Goal: Task Accomplishment & Management: Complete application form

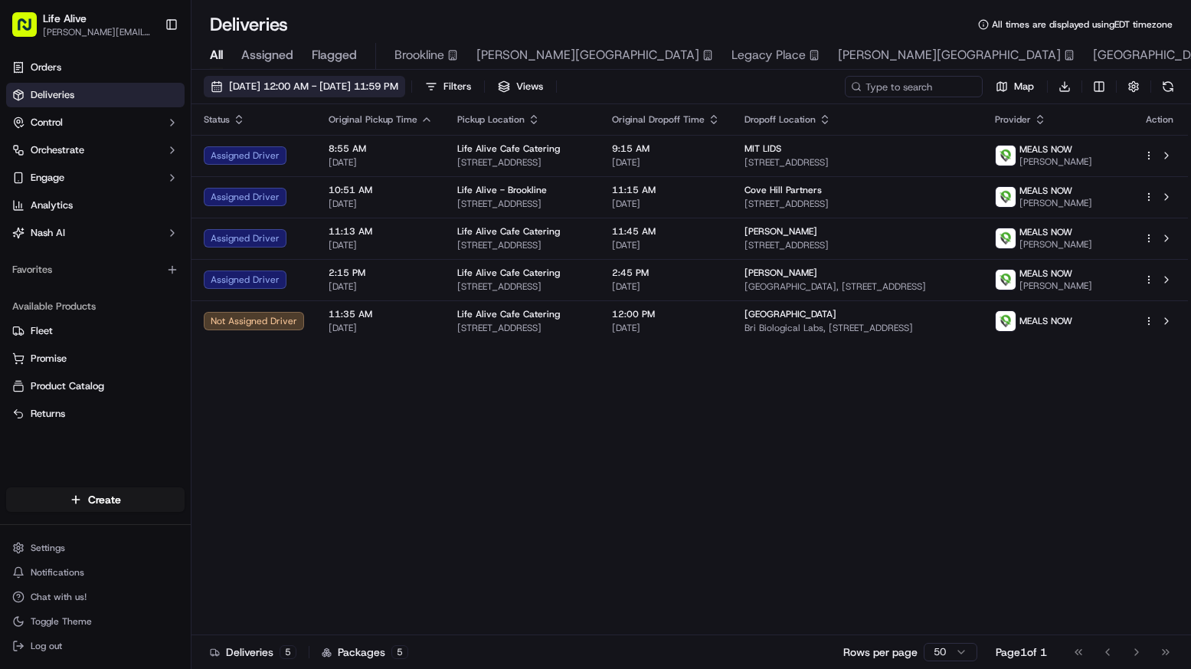
click at [392, 85] on span "09/17/2025 12:00 AM - 09/17/2025 11:59 PM" at bounding box center [313, 87] width 169 height 14
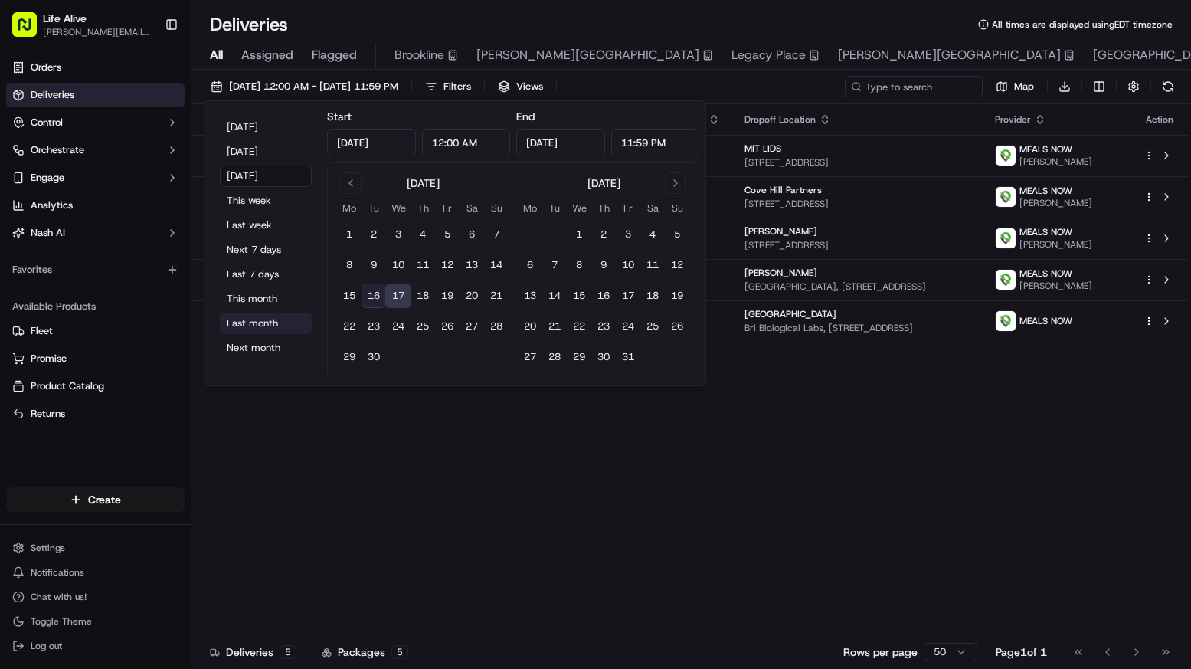
click at [257, 327] on button "Last month" at bounding box center [266, 323] width 92 height 21
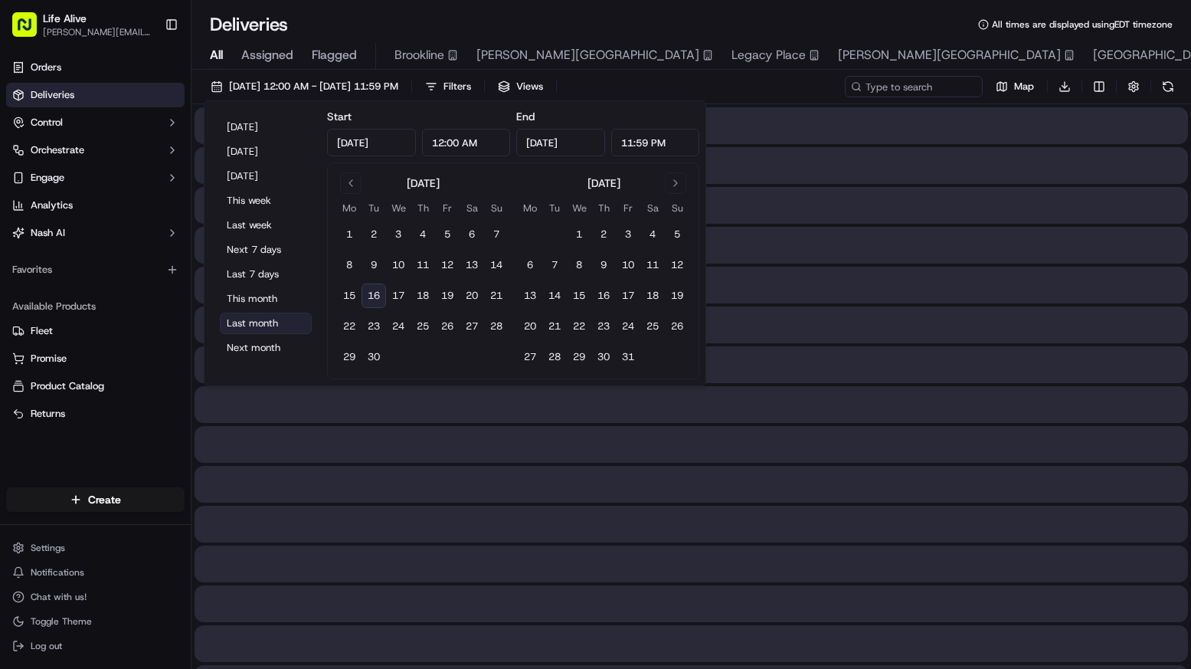
type input "Aug 1, 2025"
type input "Aug 31, 2025"
click at [906, 86] on input at bounding box center [891, 86] width 184 height 21
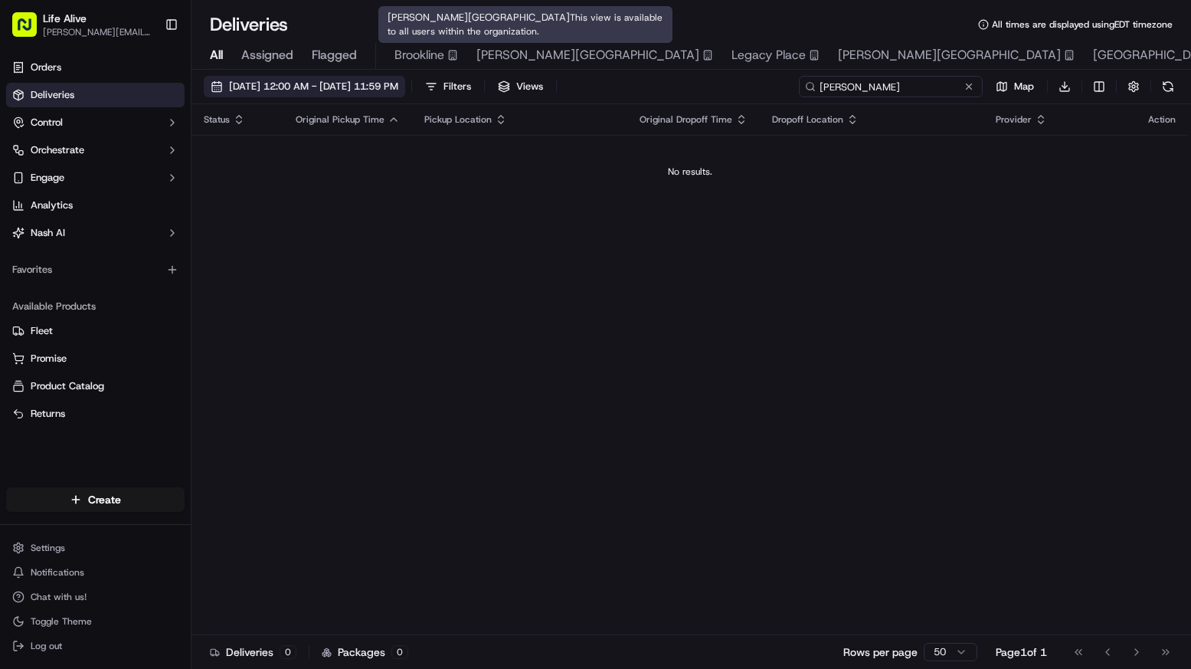
type input "doyle"
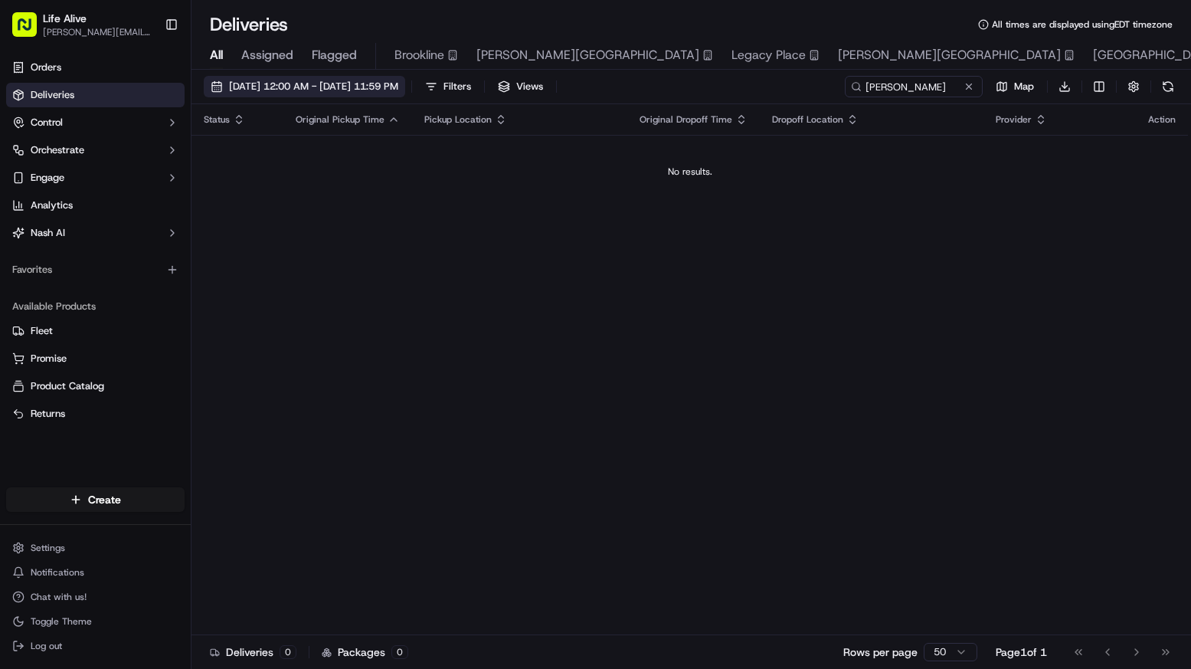
click at [398, 85] on span "08/01/2025 12:00 AM - 08/31/2025 11:59 PM" at bounding box center [313, 87] width 169 height 14
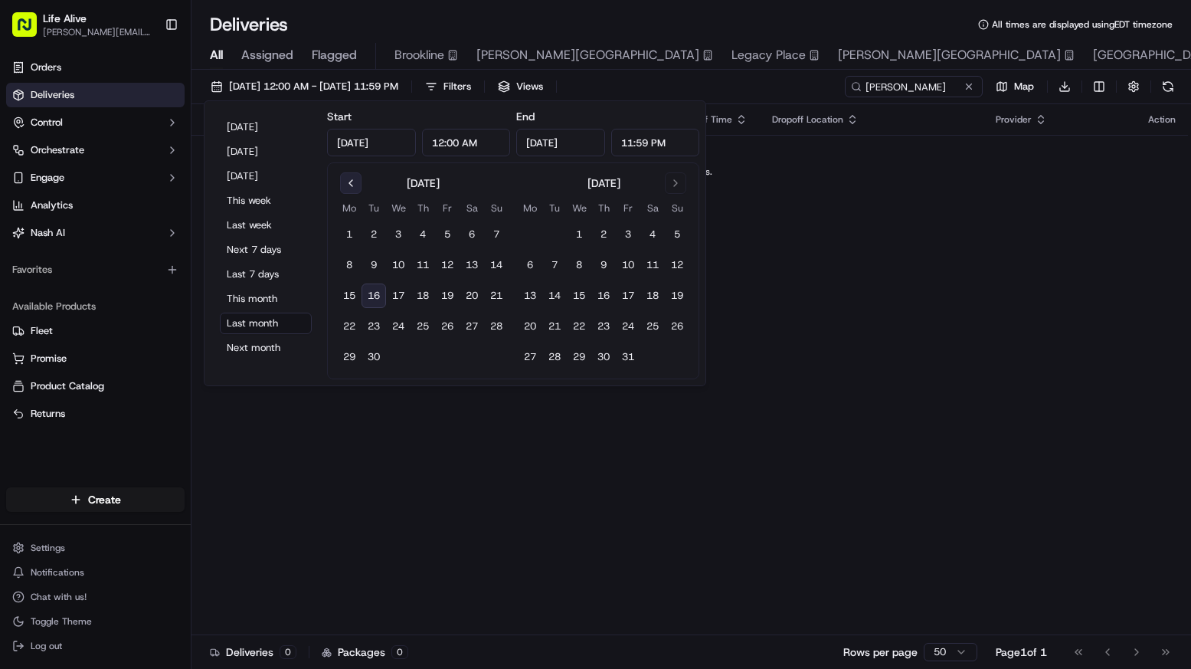
click at [346, 191] on button "Go to previous month" at bounding box center [350, 182] width 21 height 21
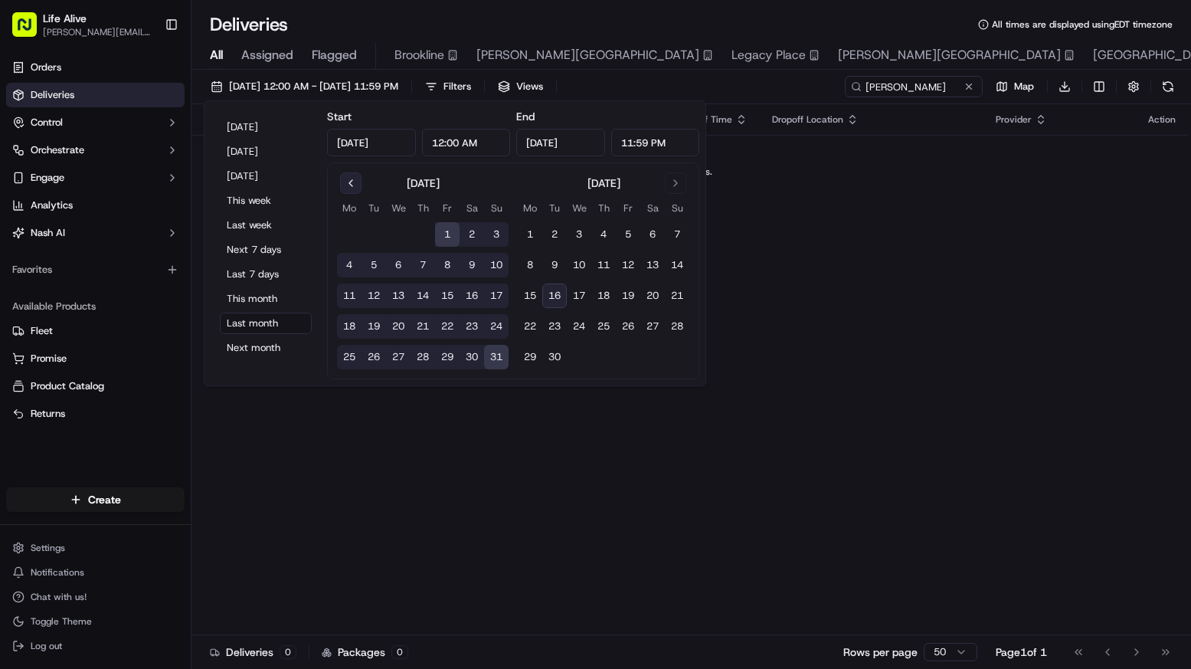
click at [346, 191] on button "Go to previous month" at bounding box center [350, 182] width 21 height 21
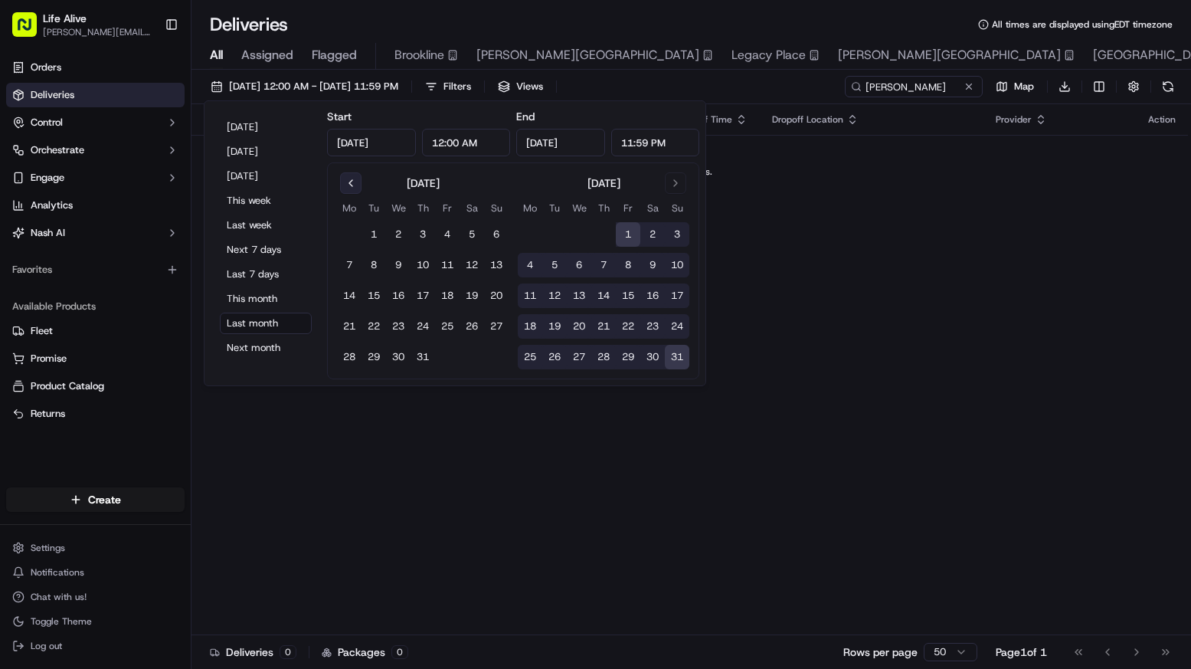
click at [346, 191] on button "Go to previous month" at bounding box center [350, 182] width 21 height 21
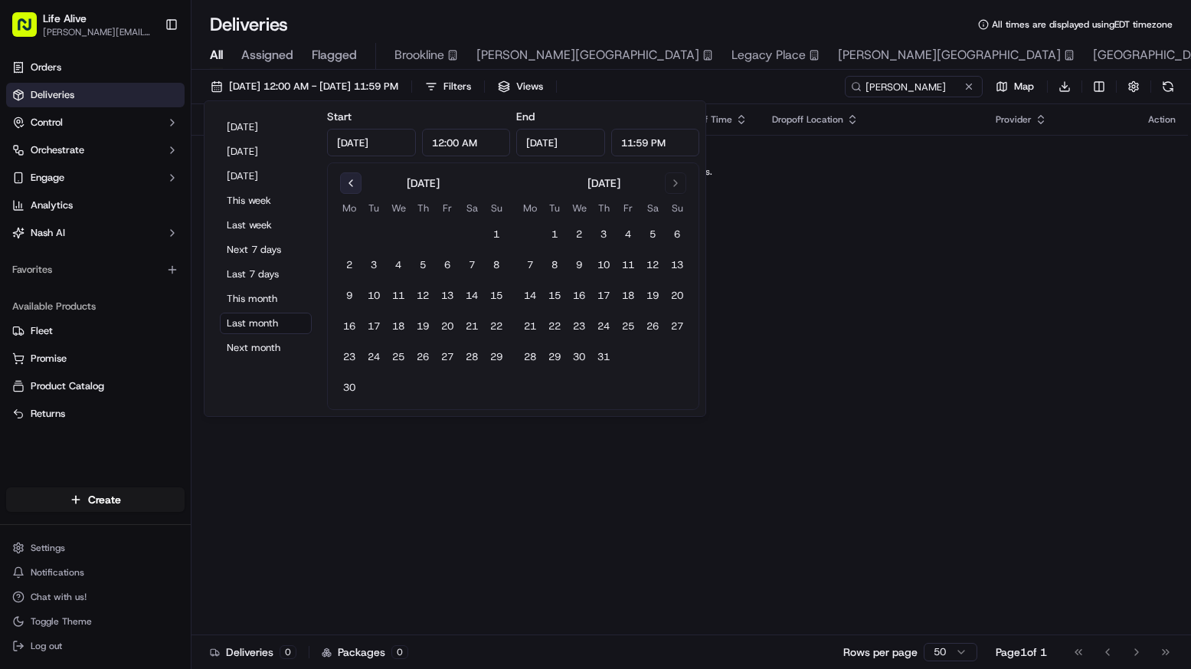
click at [346, 191] on button "Go to previous month" at bounding box center [350, 182] width 21 height 21
click at [369, 149] on input "Aug 1, 2025" at bounding box center [371, 143] width 89 height 28
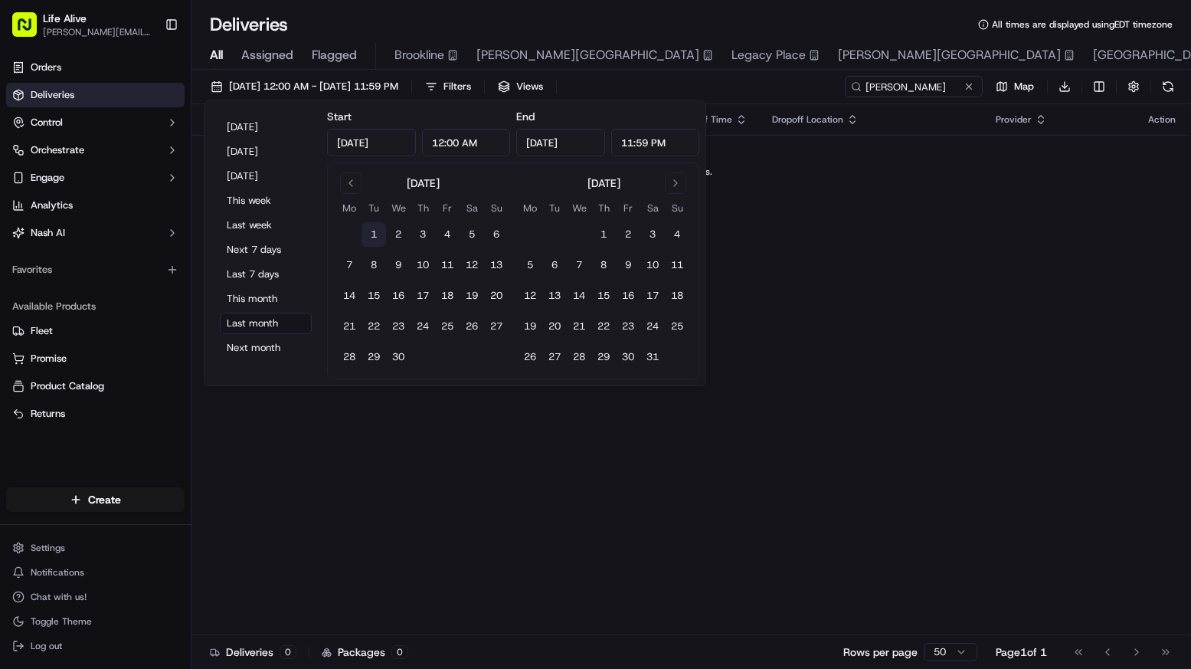
click at [376, 229] on button "1" at bounding box center [374, 234] width 25 height 25
type input "Apr 1, 2025"
click at [566, 148] on input "Apr 1, 2025" at bounding box center [560, 143] width 89 height 28
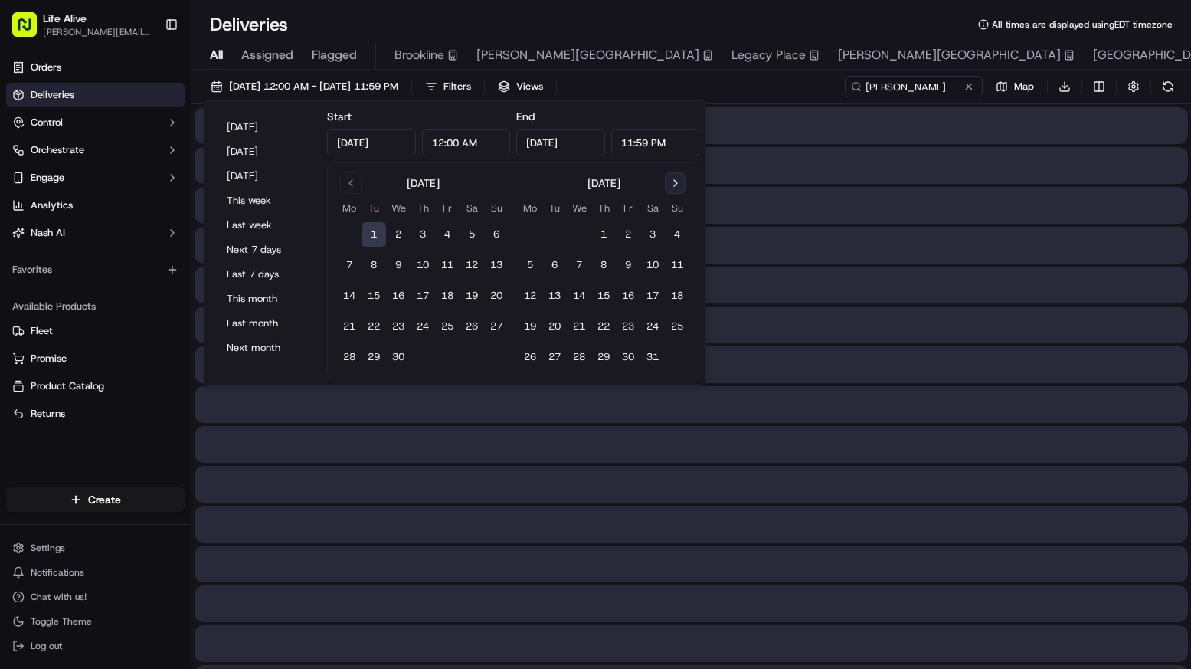
click at [670, 176] on button "Go to next month" at bounding box center [675, 182] width 21 height 21
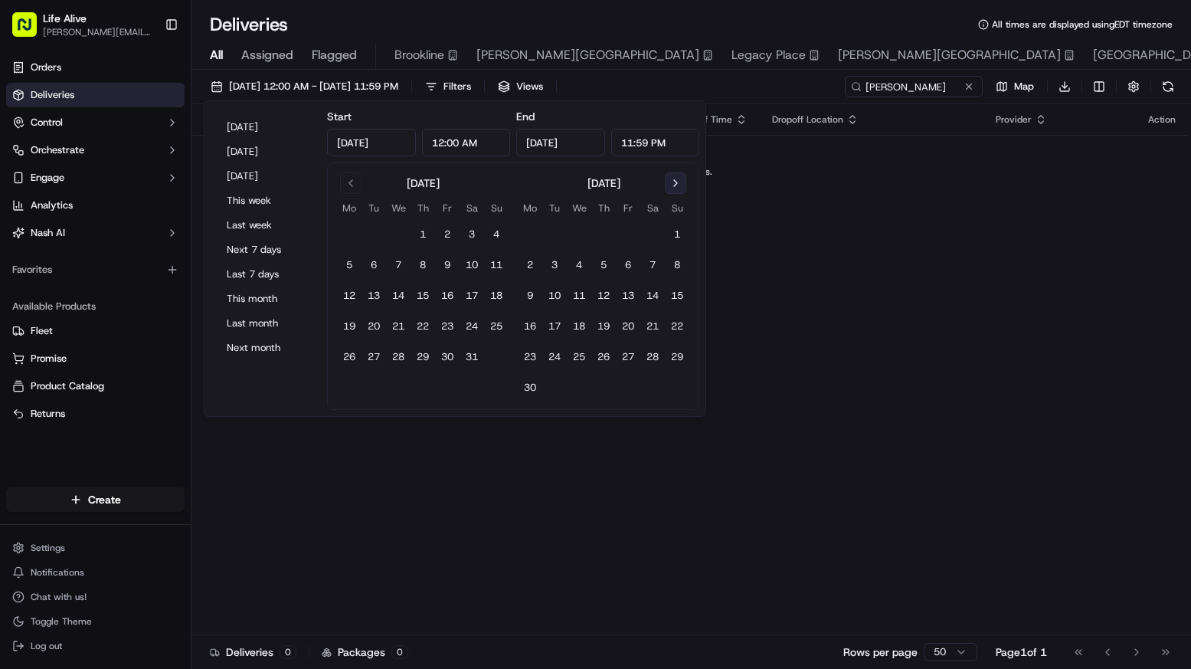
click at [670, 176] on button "Go to next month" at bounding box center [675, 182] width 21 height 21
click at [585, 147] on input "Apr 1, 2025" at bounding box center [560, 143] width 89 height 28
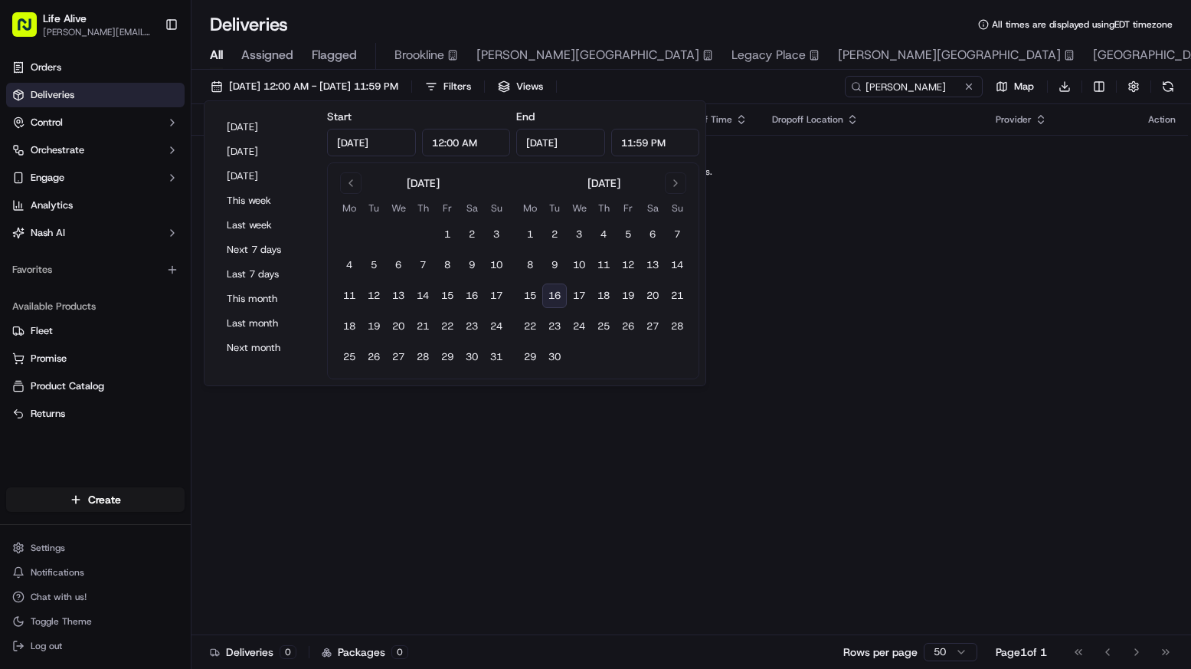
click at [585, 147] on input "Apr 1, 2025" at bounding box center [560, 143] width 89 height 28
click at [558, 236] on button "2" at bounding box center [554, 234] width 25 height 25
type input "Sep 2, 2025"
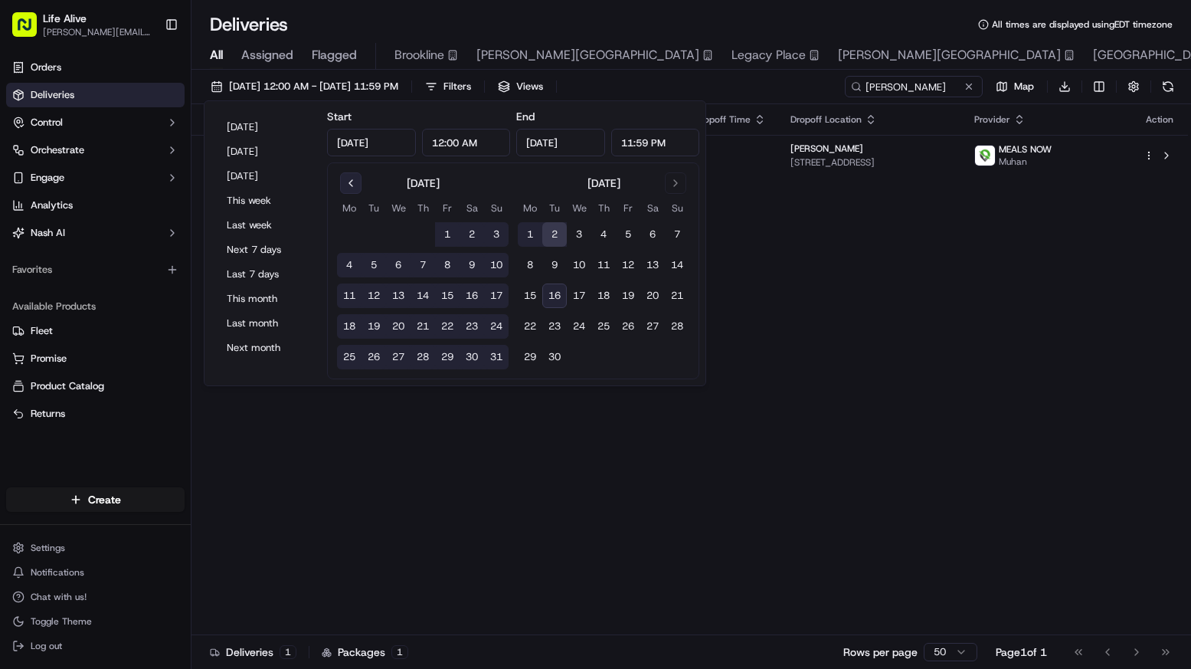
click at [350, 174] on button "Go to previous month" at bounding box center [350, 182] width 21 height 21
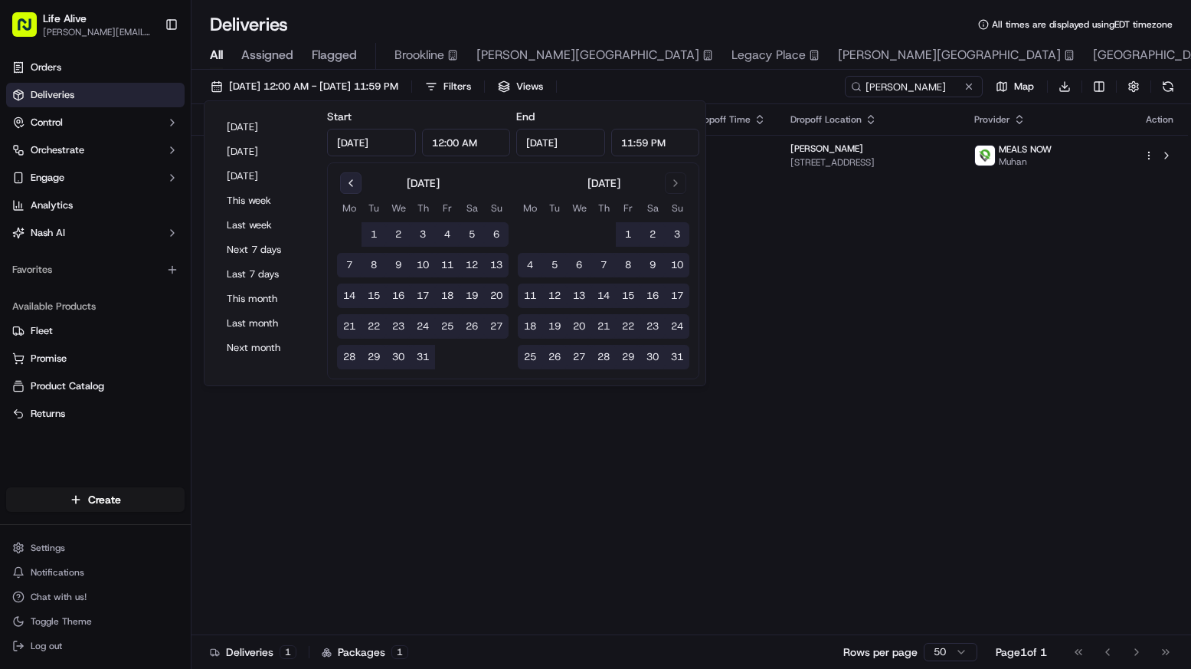
click at [350, 174] on button "Go to previous month" at bounding box center [350, 182] width 21 height 21
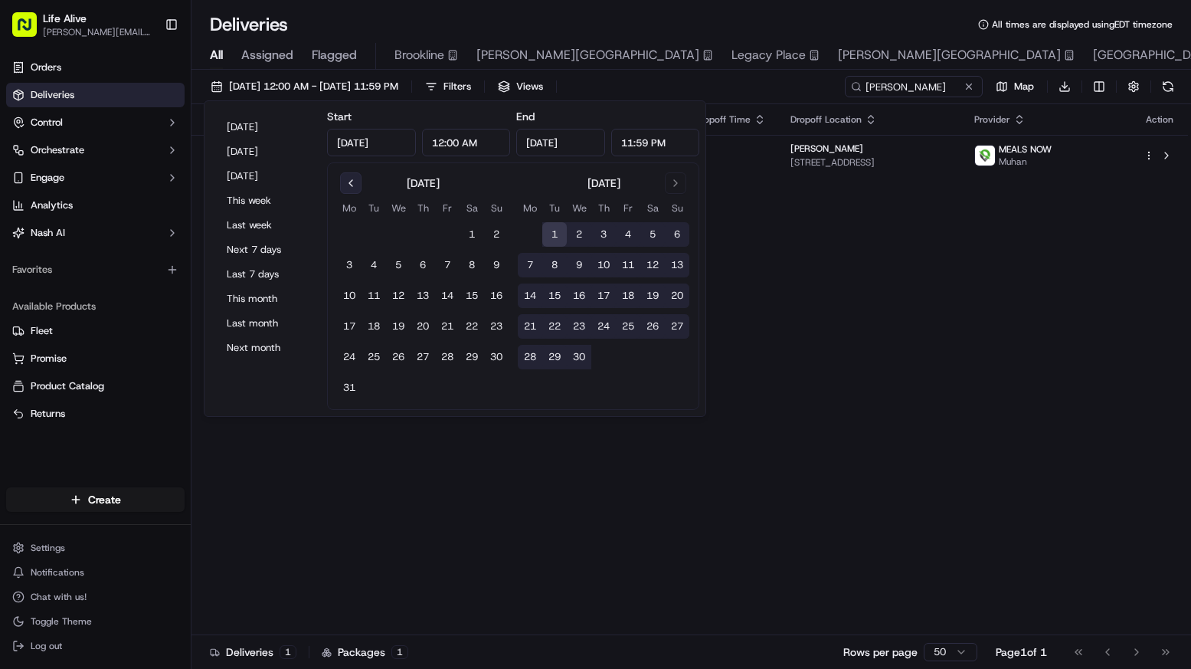
click at [350, 174] on button "Go to previous month" at bounding box center [350, 182] width 21 height 21
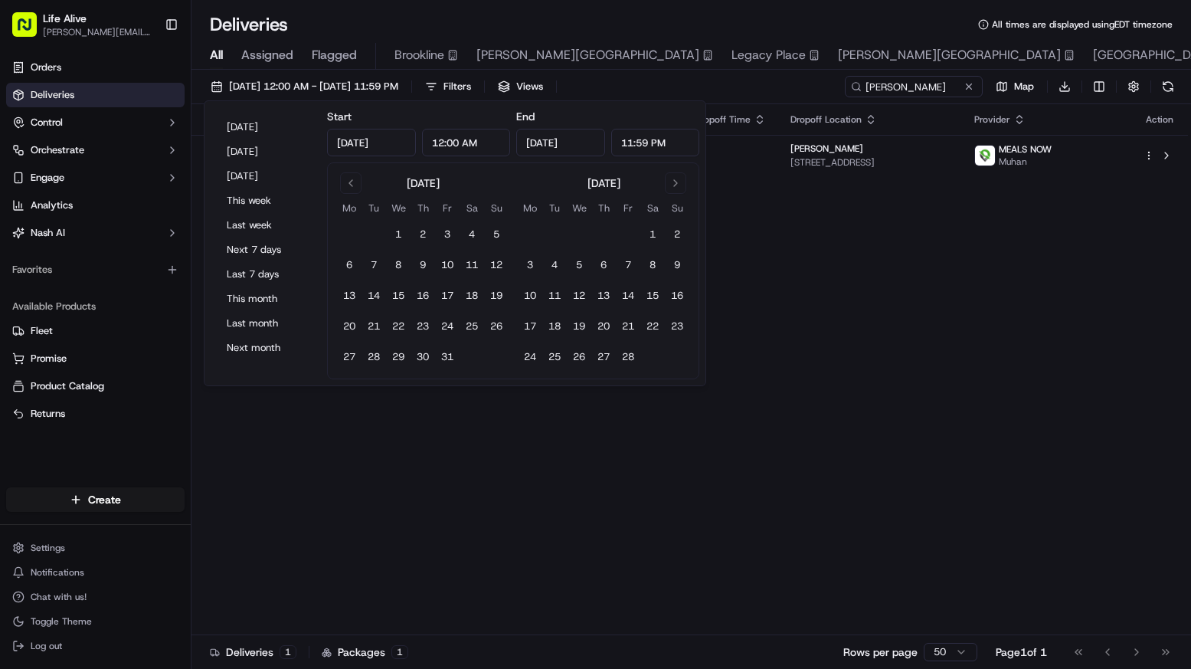
click at [373, 149] on input "Apr 1, 2025" at bounding box center [371, 143] width 89 height 28
click at [399, 227] on button "1" at bounding box center [398, 234] width 25 height 25
type input "Jan 1, 2025"
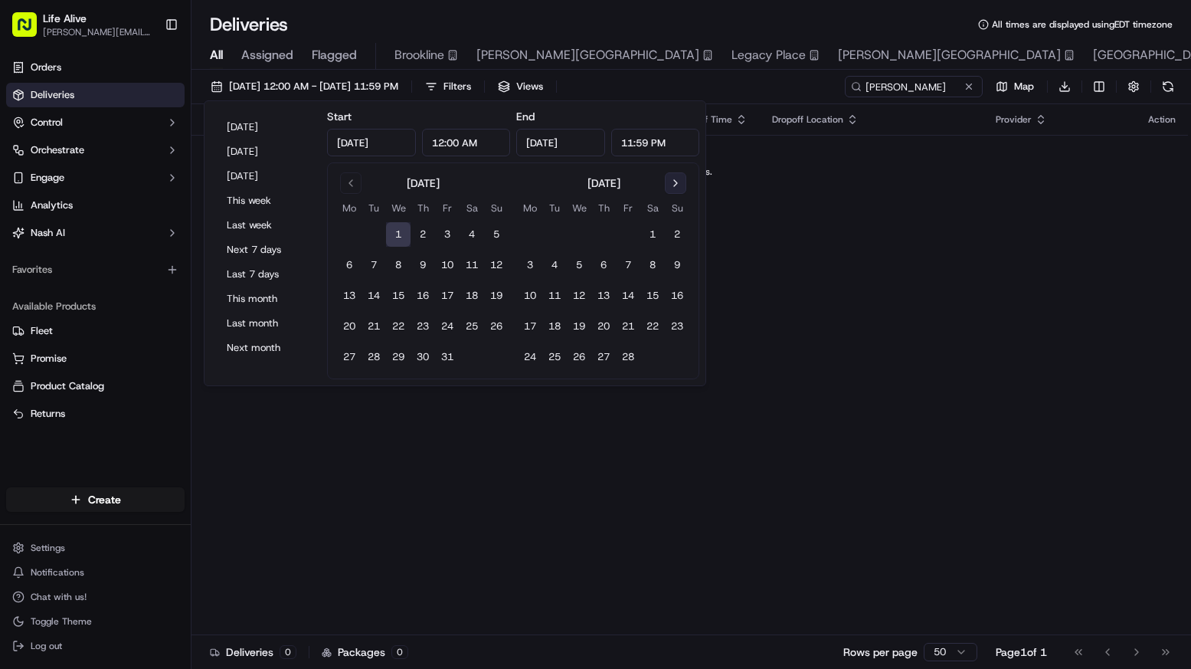
click at [673, 179] on button "Go to next month" at bounding box center [675, 182] width 21 height 21
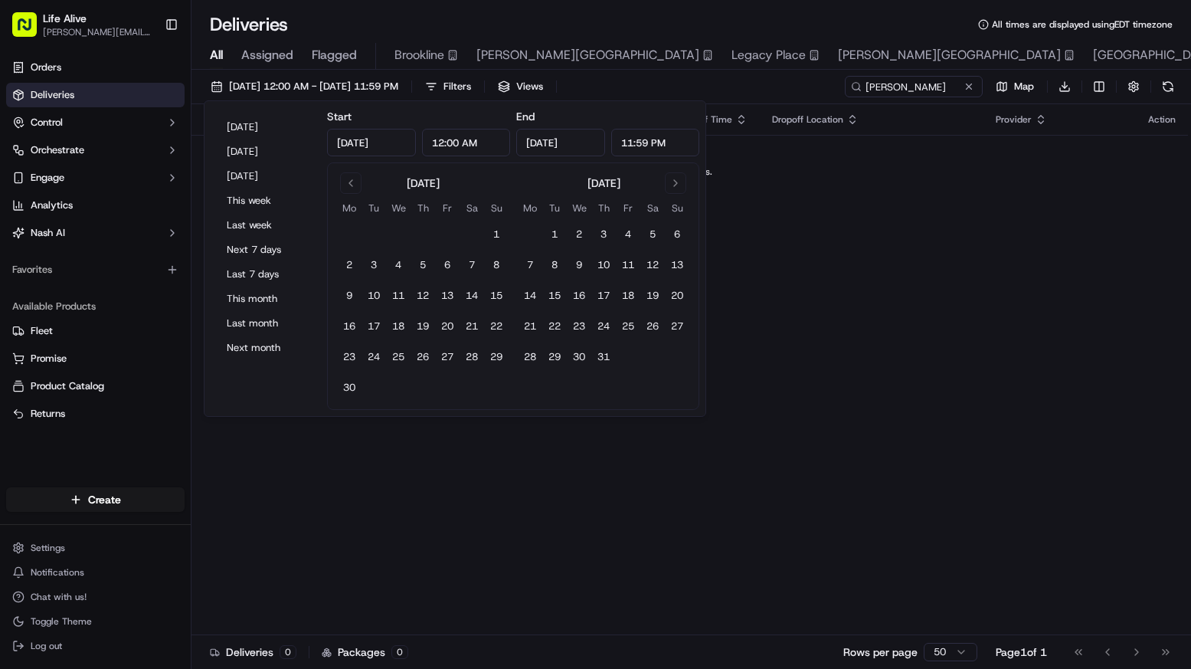
click at [582, 142] on input "Jan 1, 2025" at bounding box center [560, 143] width 89 height 28
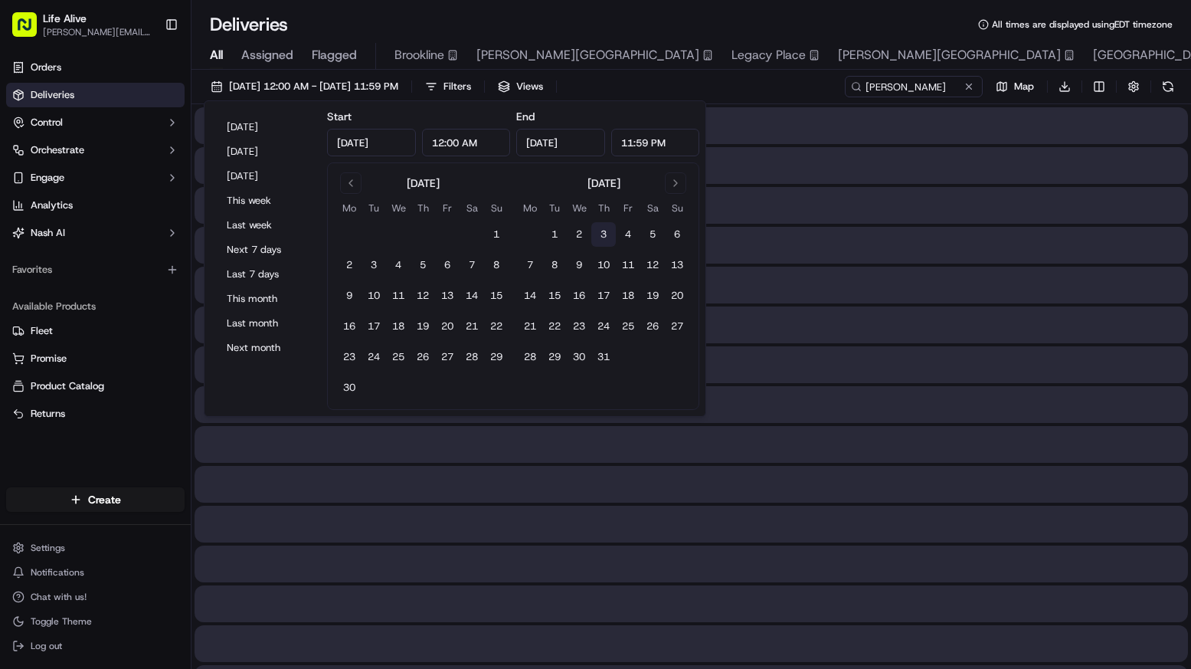
click at [607, 239] on button "3" at bounding box center [603, 234] width 25 height 25
type input "Jul 3, 2025"
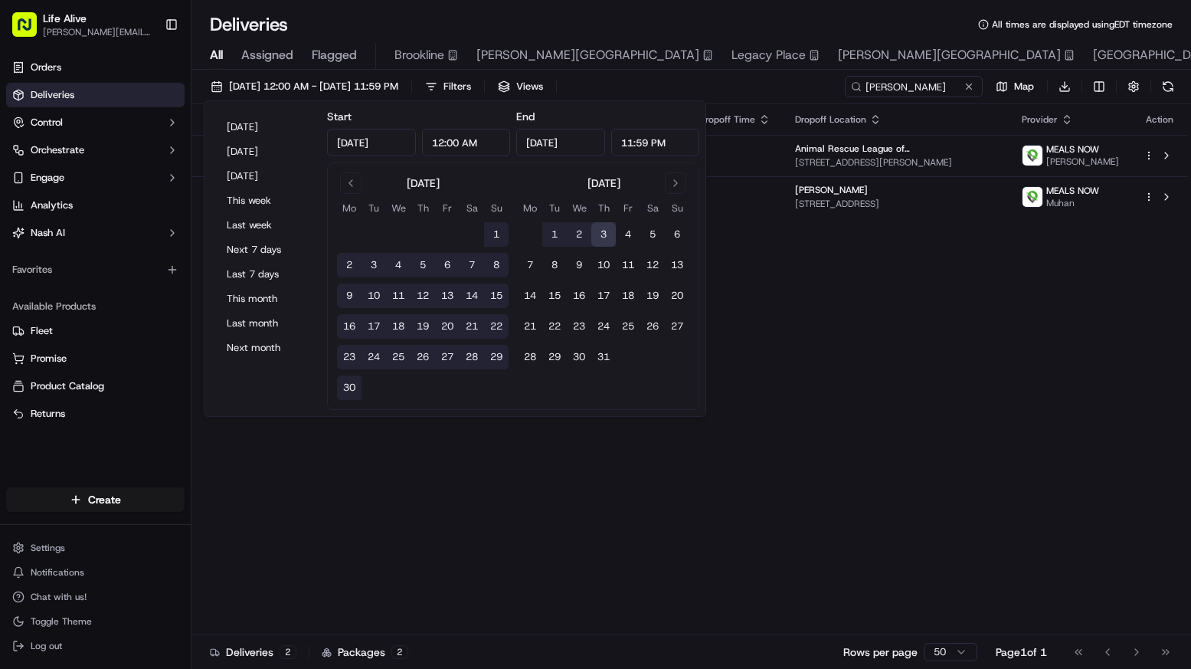
click at [792, 349] on div "Status Original Pickup Time Pickup Location Original Dropoff Time Dropoff Locat…" at bounding box center [690, 369] width 997 height 531
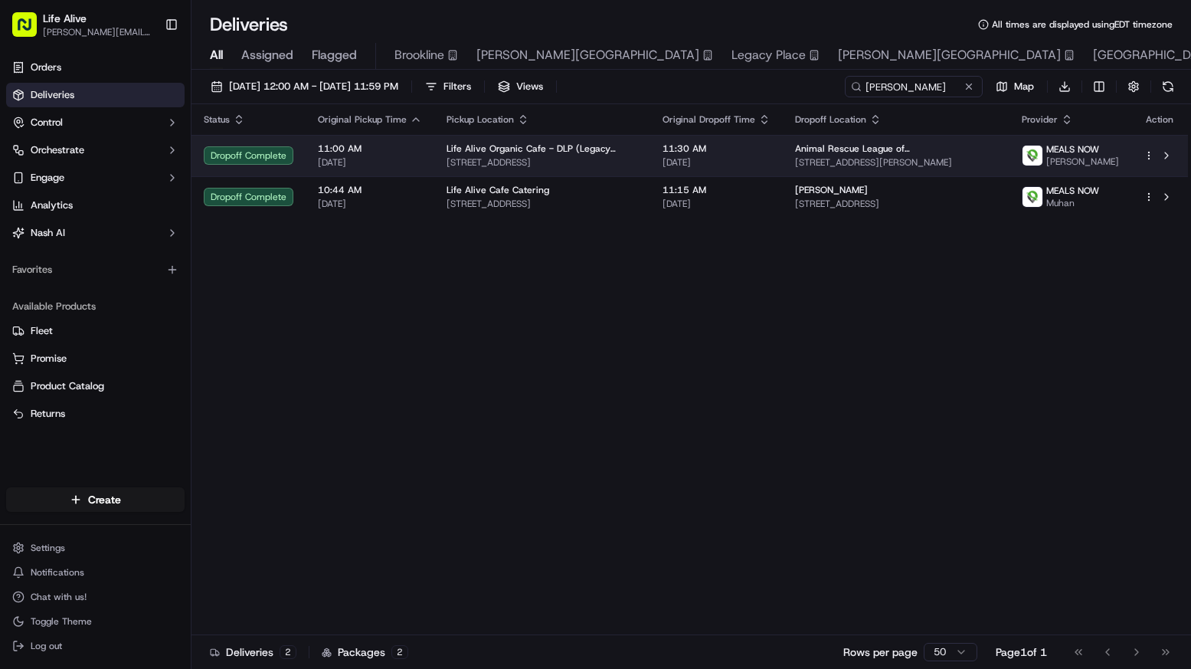
click at [863, 159] on span "[STREET_ADDRESS][PERSON_NAME]" at bounding box center [896, 162] width 202 height 12
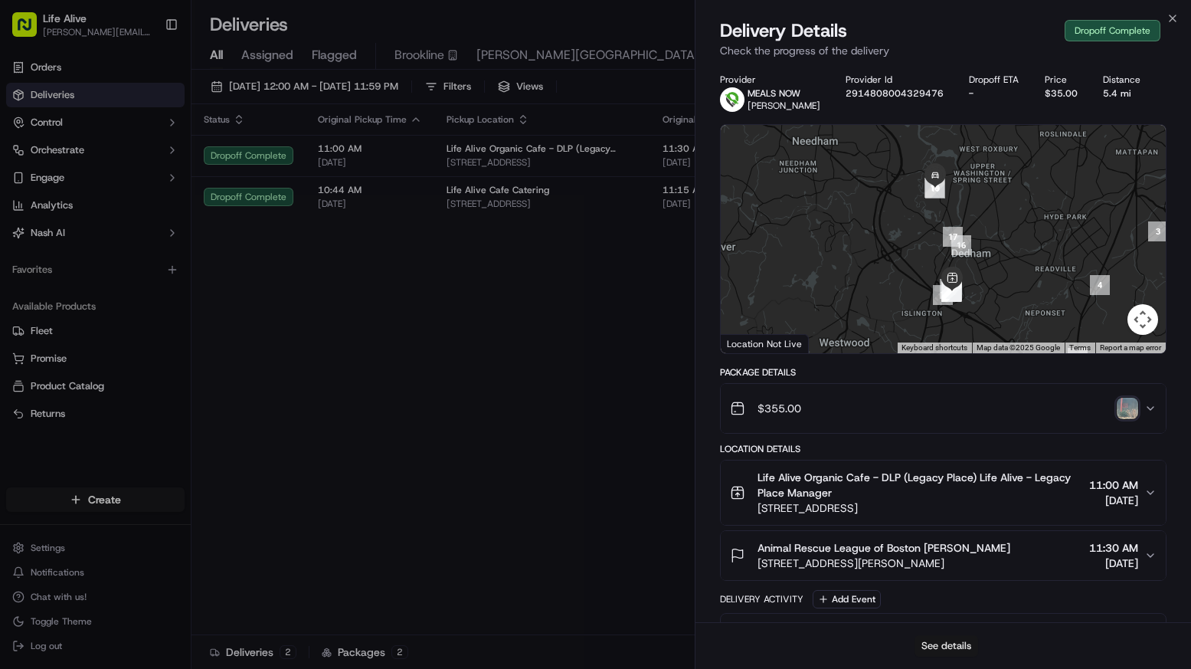
click at [942, 642] on button "See details" at bounding box center [947, 645] width 64 height 21
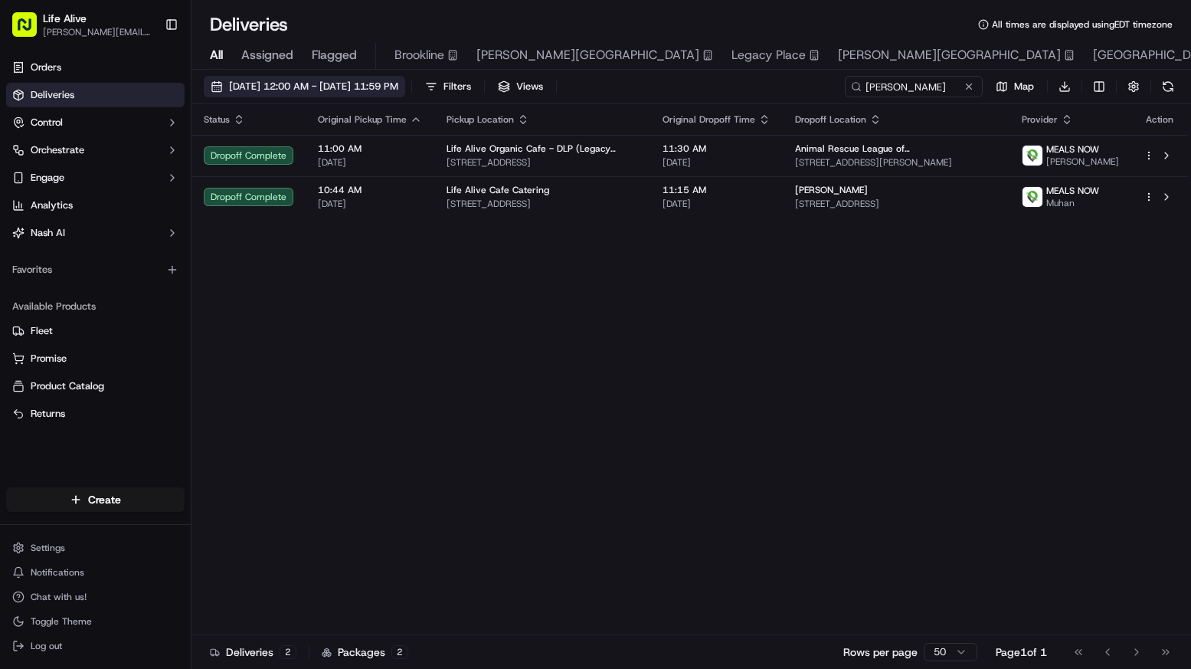
click at [374, 90] on span "01/01/2025 12:00 AM - 07/03/2025 11:59 PM" at bounding box center [313, 87] width 169 height 14
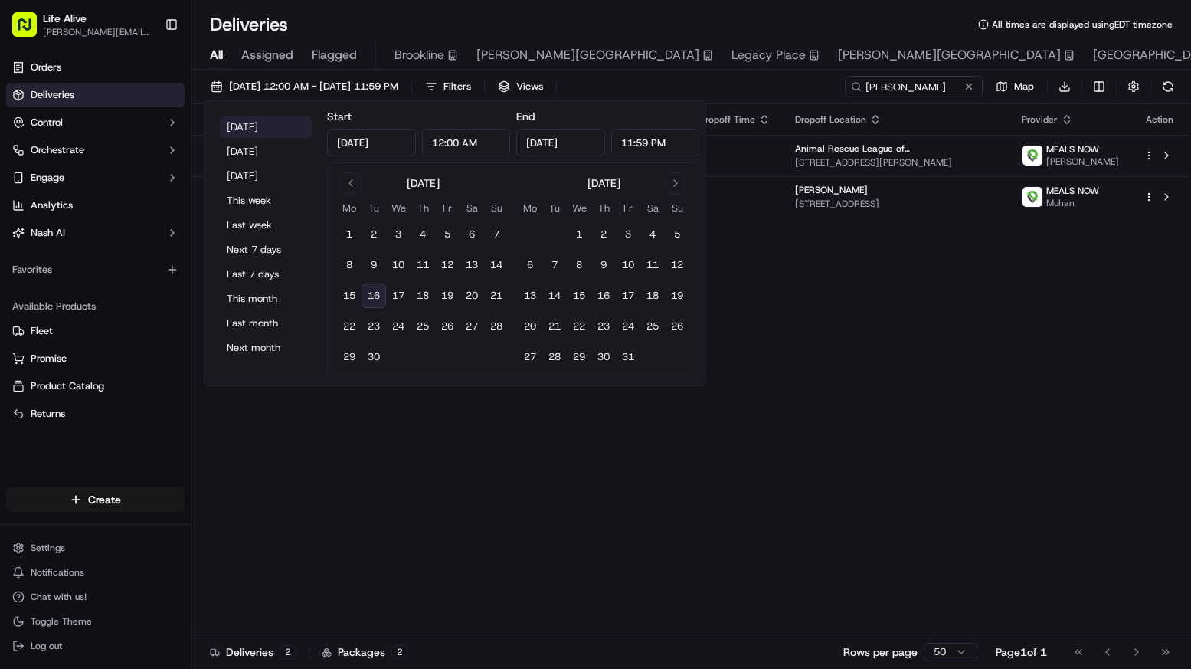
click at [293, 121] on button "Today" at bounding box center [266, 126] width 92 height 21
type input "Sep 16, 2025"
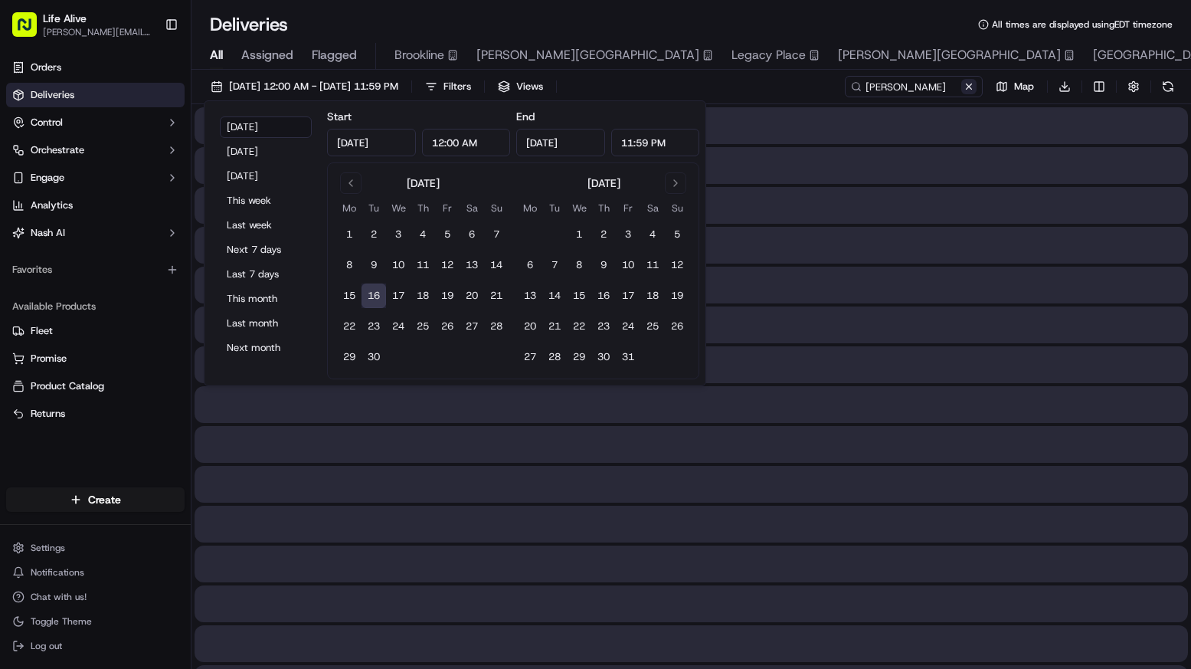
click at [971, 89] on button at bounding box center [969, 86] width 15 height 15
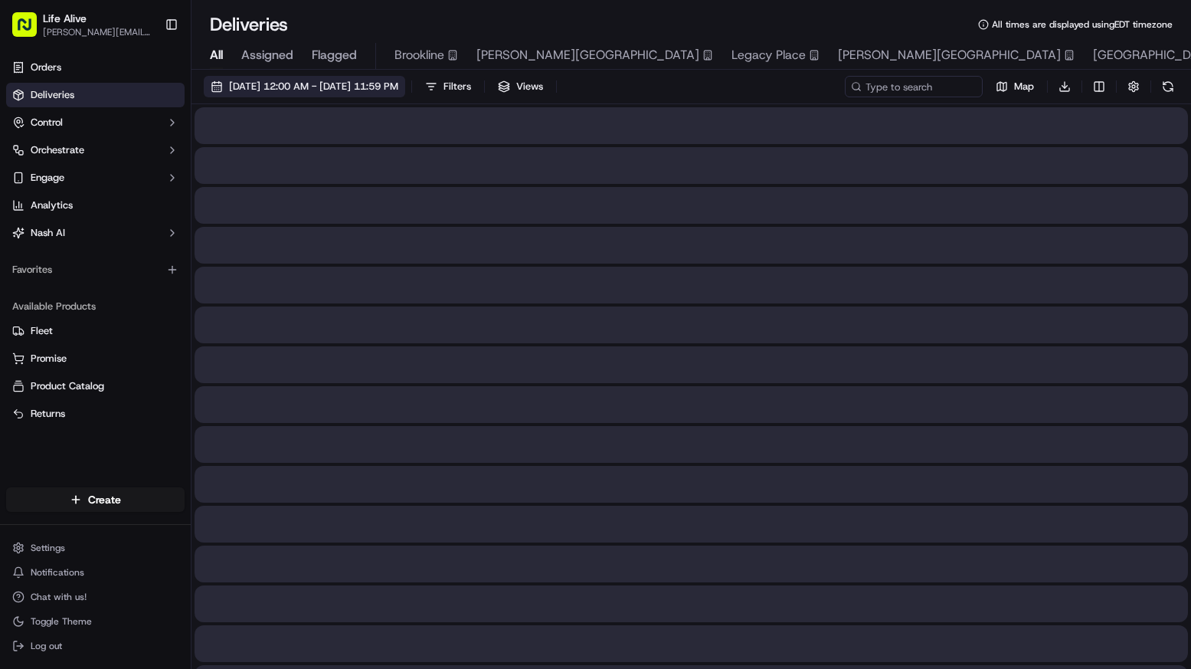
click at [398, 90] on span "09/16/2025 12:00 AM - 09/16/2025 11:59 PM" at bounding box center [313, 87] width 169 height 14
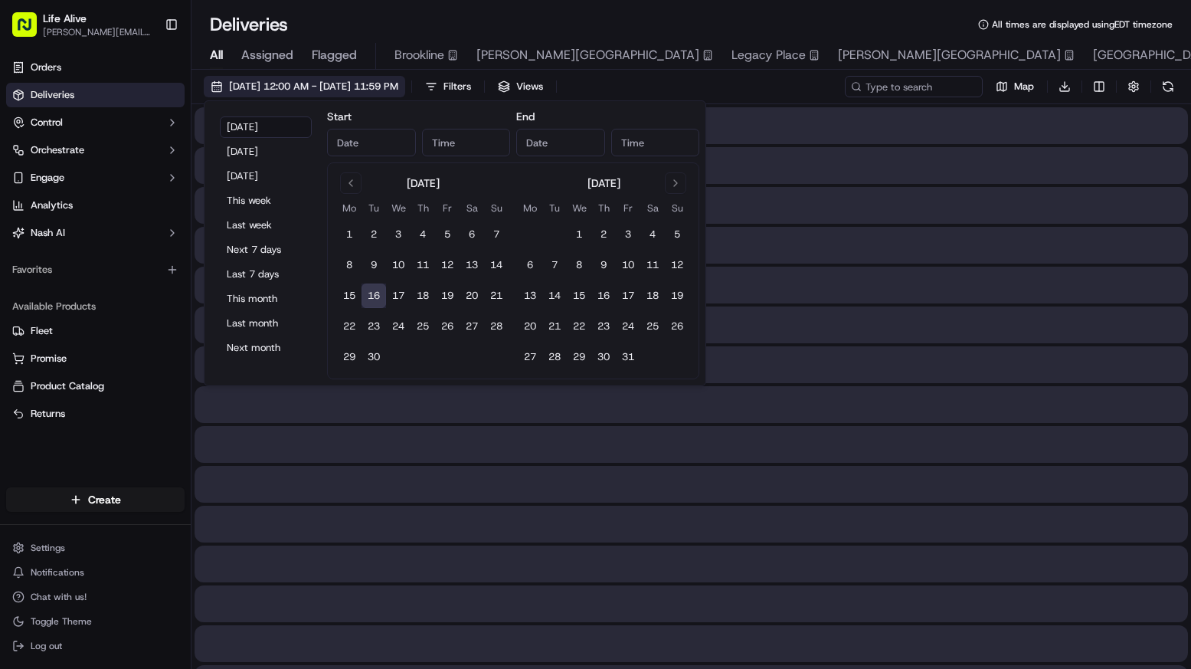
type input "Sep 16, 2025"
type input "12:00 AM"
type input "Sep 16, 2025"
type input "11:59 PM"
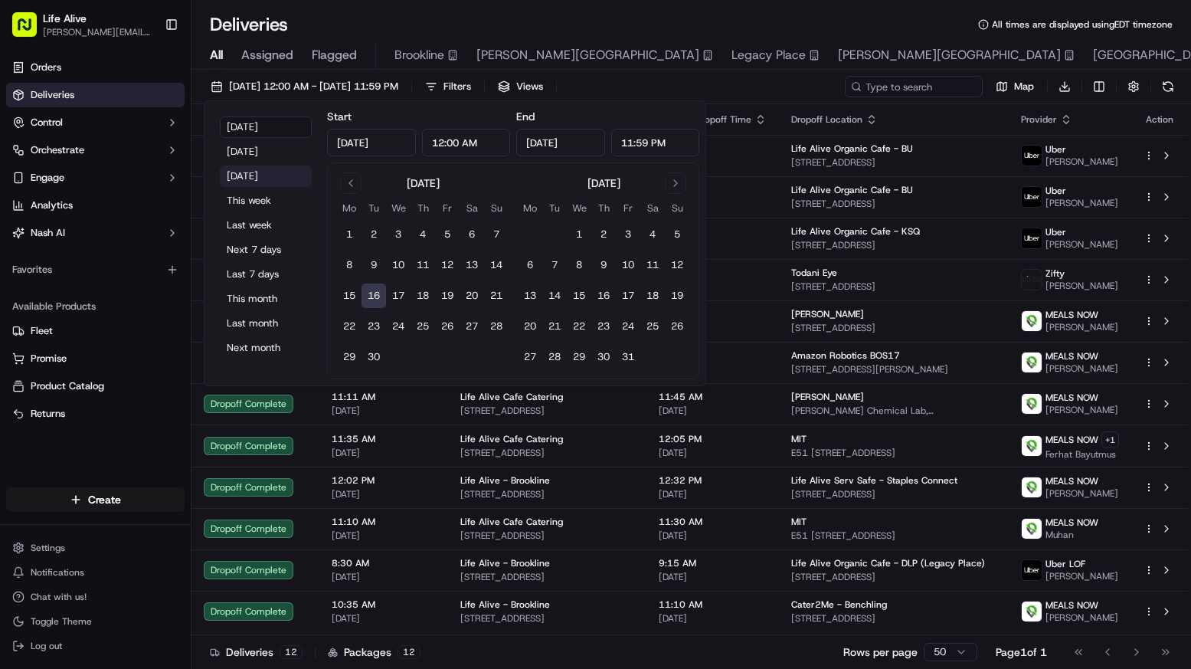
click at [290, 174] on button "Tomorrow" at bounding box center [266, 175] width 92 height 21
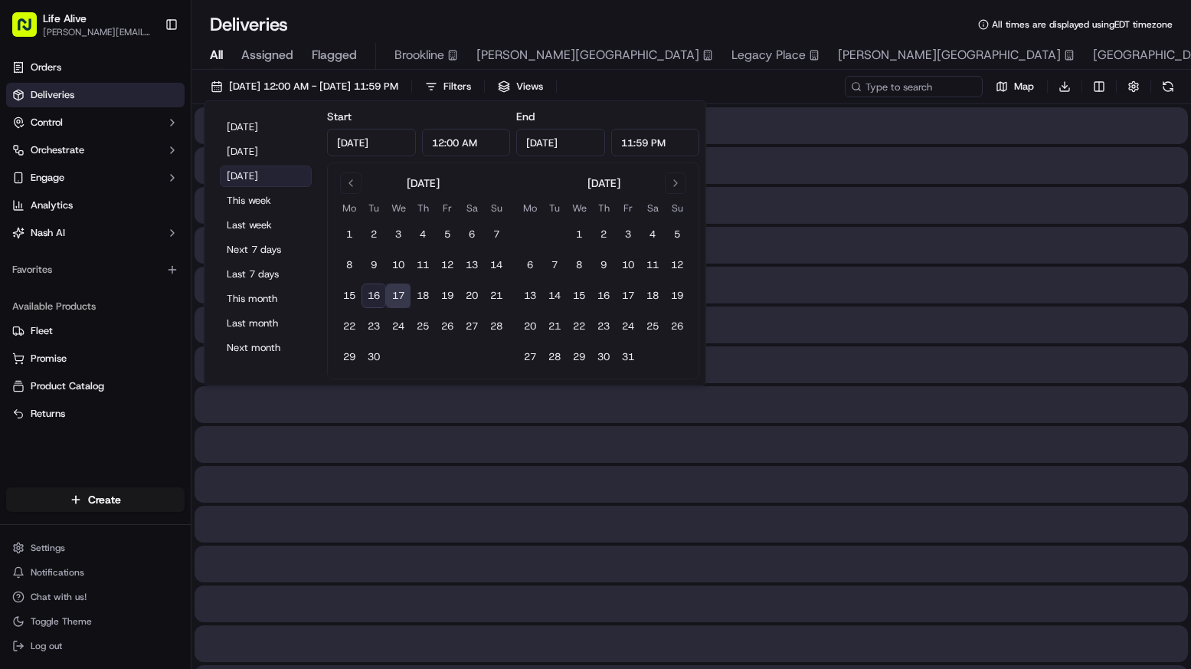
type input "Sep 17, 2025"
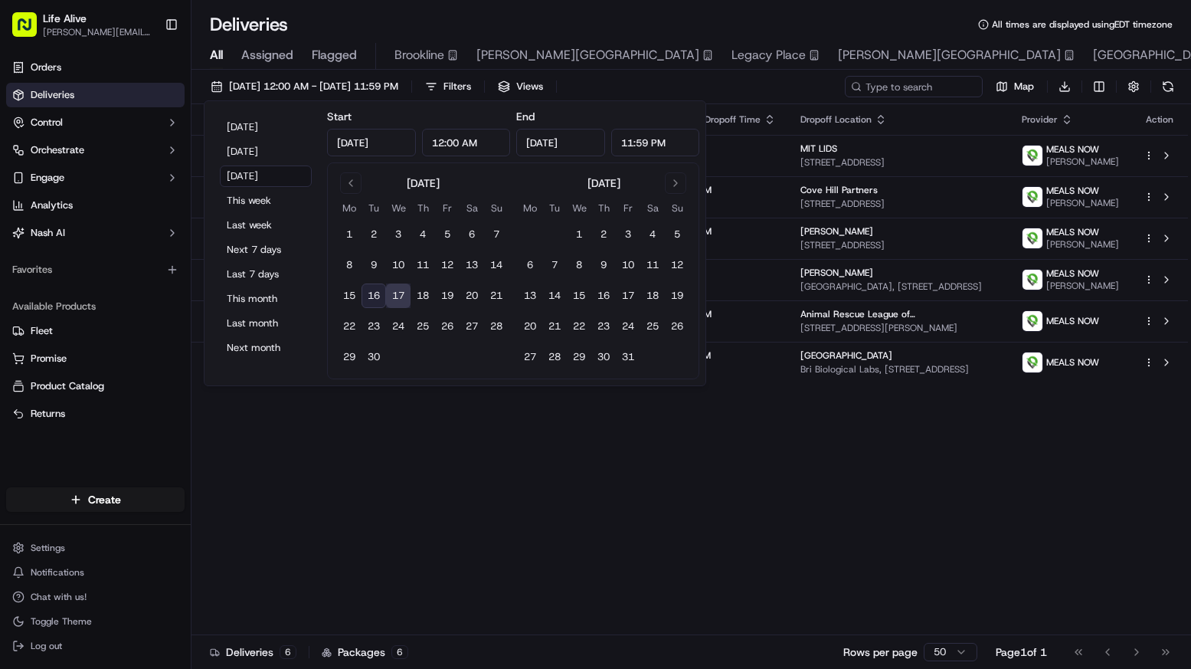
click at [796, 84] on div "09/17/2025 12:00 AM - 09/17/2025 11:59 PM Filters Views Map Download" at bounding box center [692, 90] width 1000 height 28
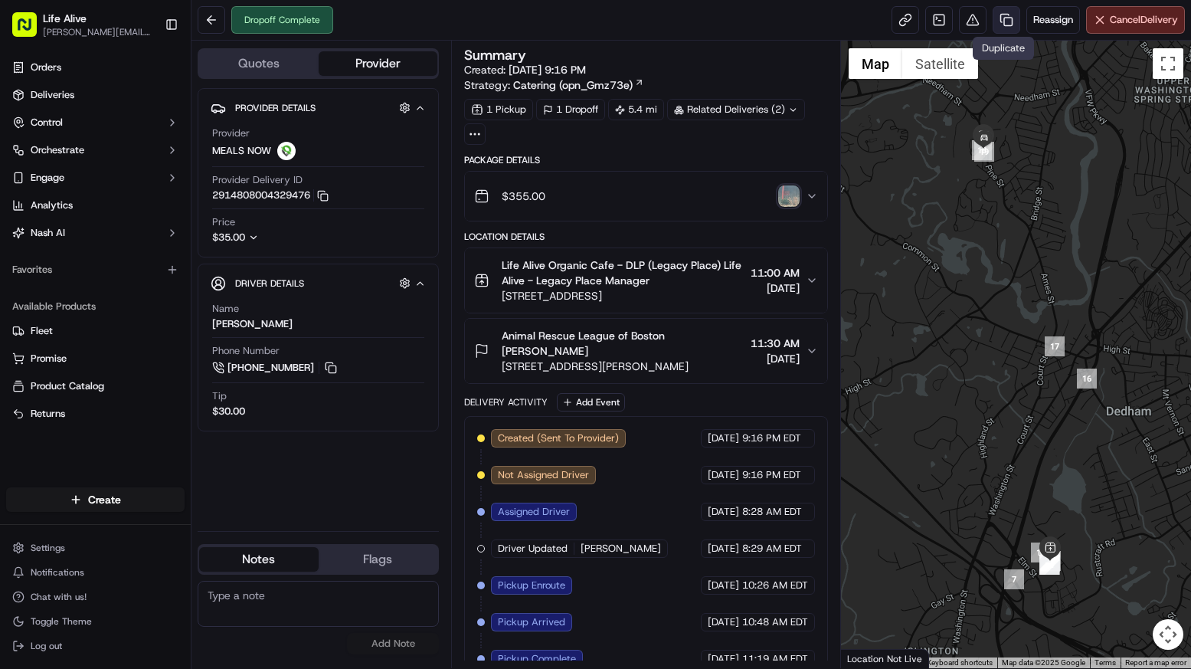
click at [1000, 23] on link at bounding box center [1007, 20] width 28 height 28
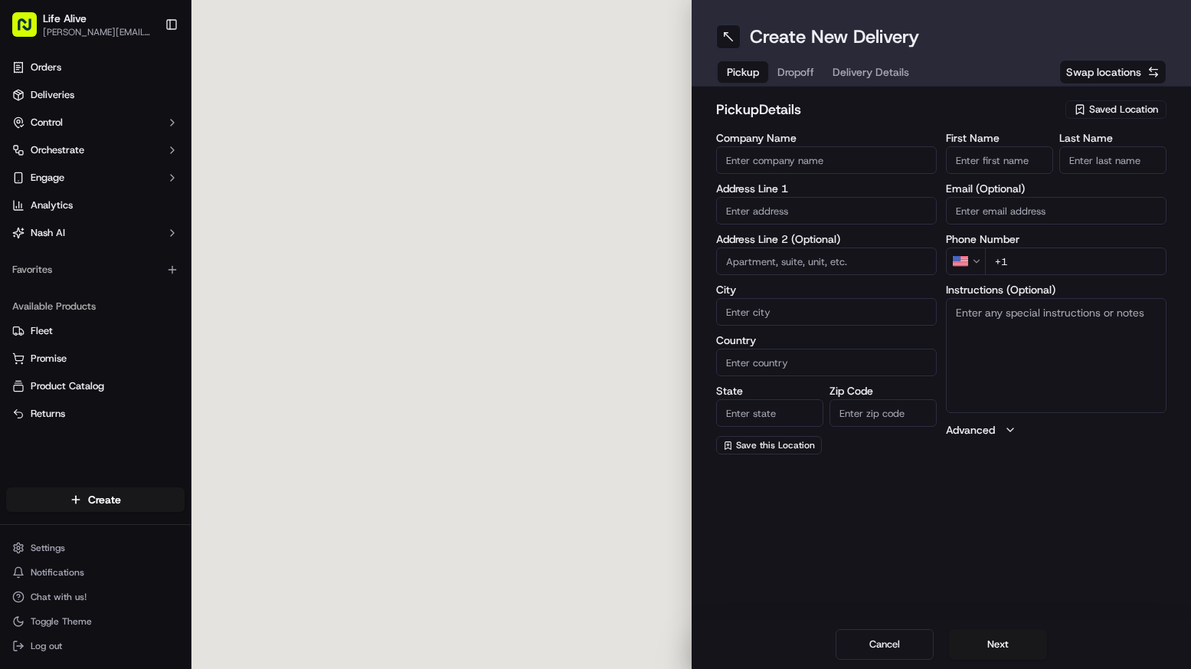
type input "Life Alive Organic Cafe - DLP (Legacy Place)"
type input "Dedham"
type input "US"
type input "MA"
type input "02026"
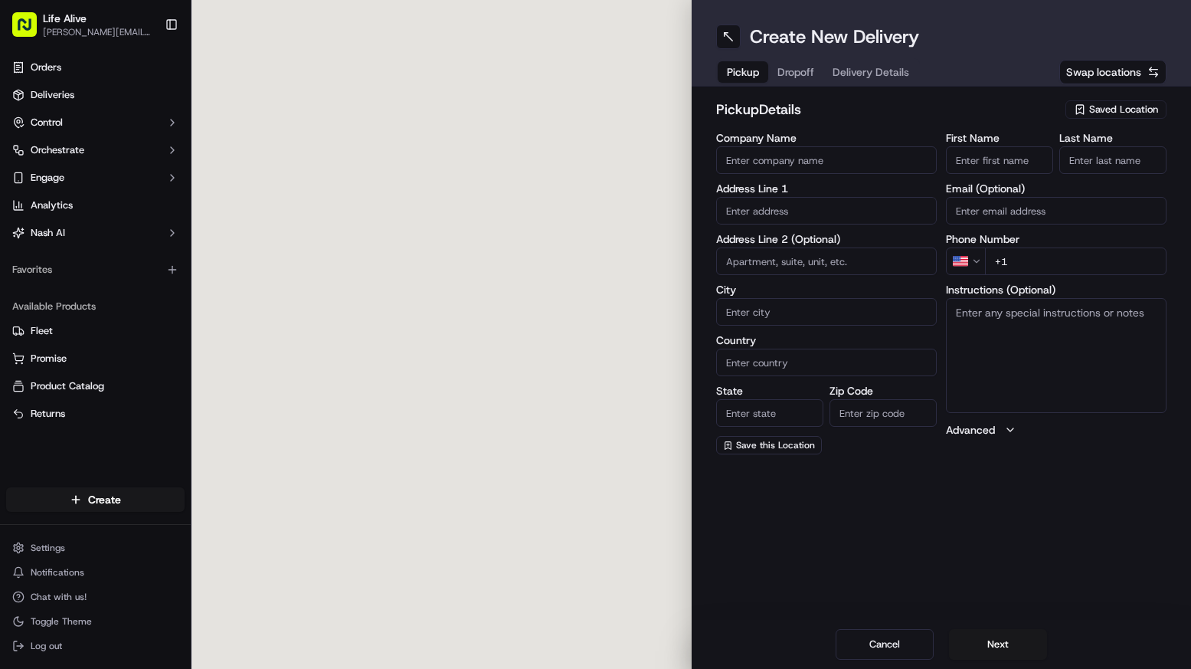
type input "Life Alive - Legacy Place"
type input "Manager"
type input "[PHONE_NUMBER]"
type textarea "N/A"
type input "220 Legacy Pl"
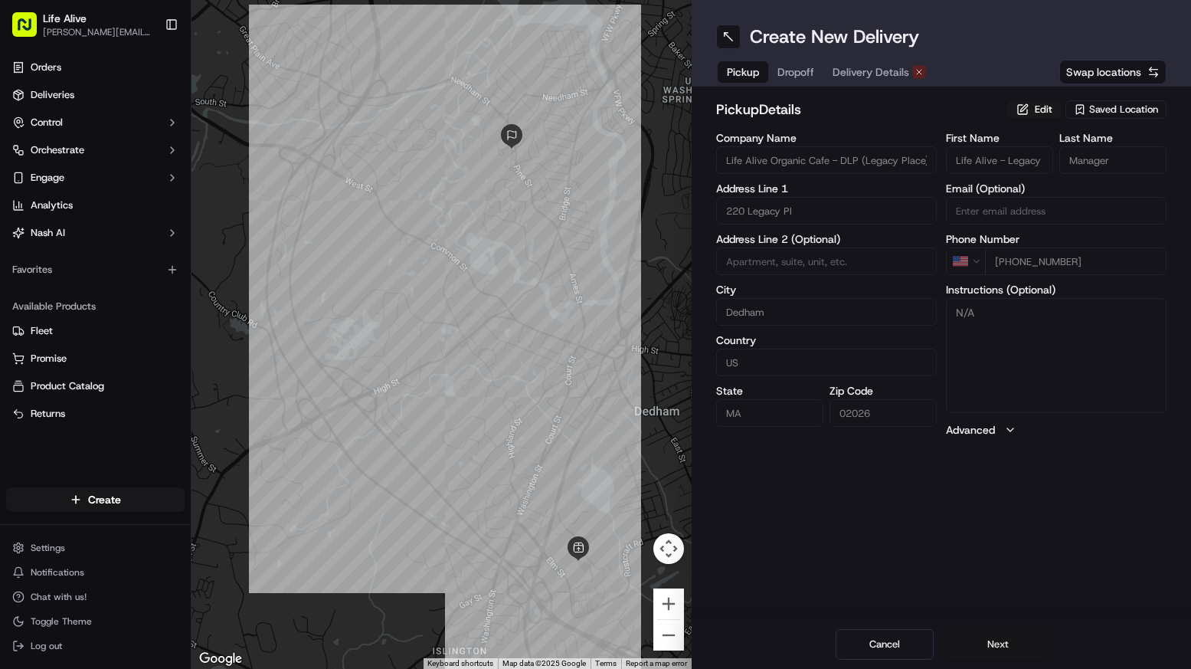
click at [987, 648] on button "Next" at bounding box center [998, 644] width 98 height 31
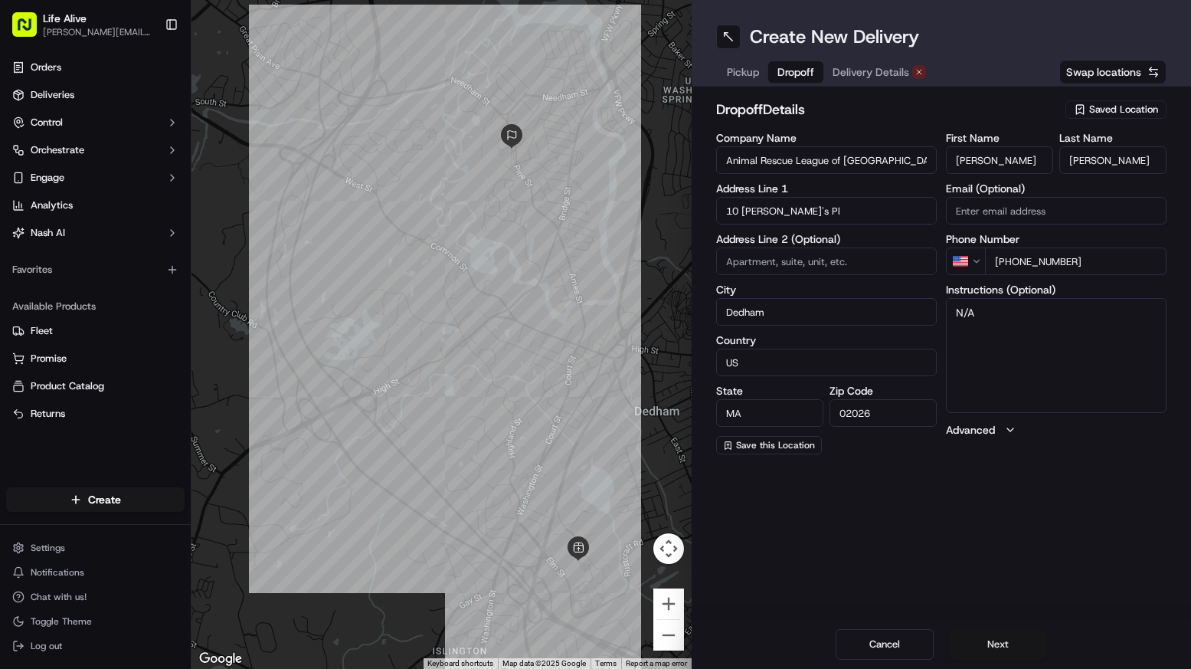
click at [993, 649] on button "Next" at bounding box center [998, 644] width 98 height 31
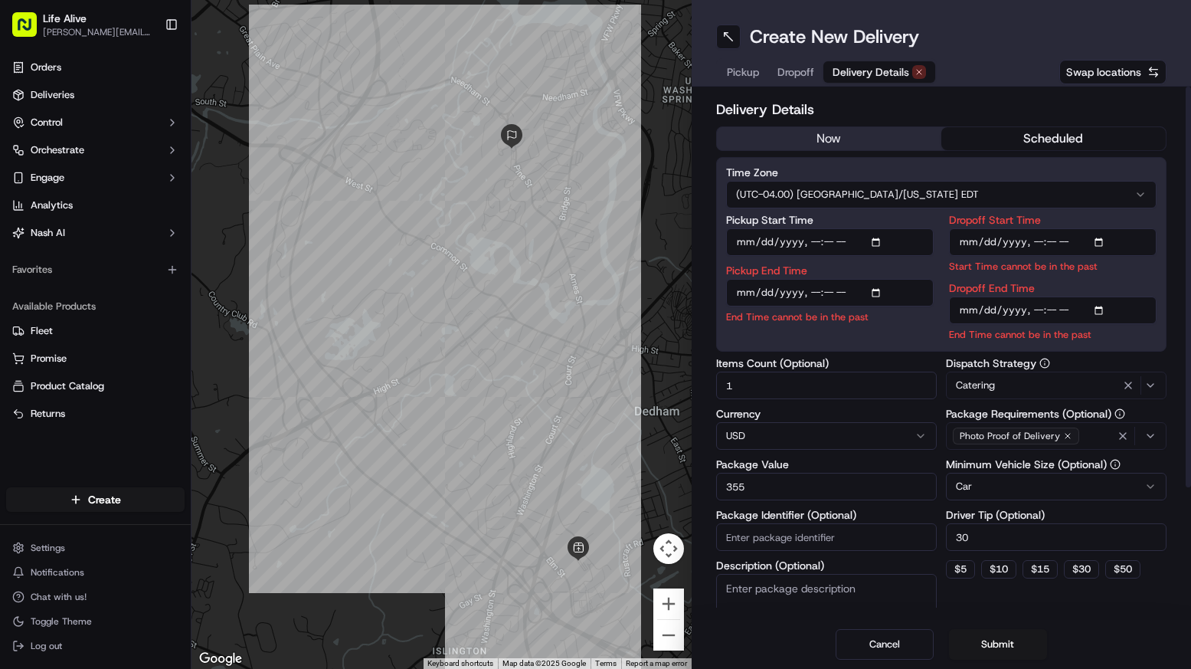
click at [755, 244] on input "Pickup Start Time" at bounding box center [830, 242] width 208 height 28
click at [744, 243] on input "Pickup Start Time" at bounding box center [830, 242] width 208 height 28
click at [761, 239] on input "Pickup Start Time" at bounding box center [830, 242] width 208 height 28
click at [791, 253] on input "Pickup Start Time" at bounding box center [830, 242] width 208 height 28
click at [788, 244] on input "Pickup Start Time" at bounding box center [830, 242] width 208 height 28
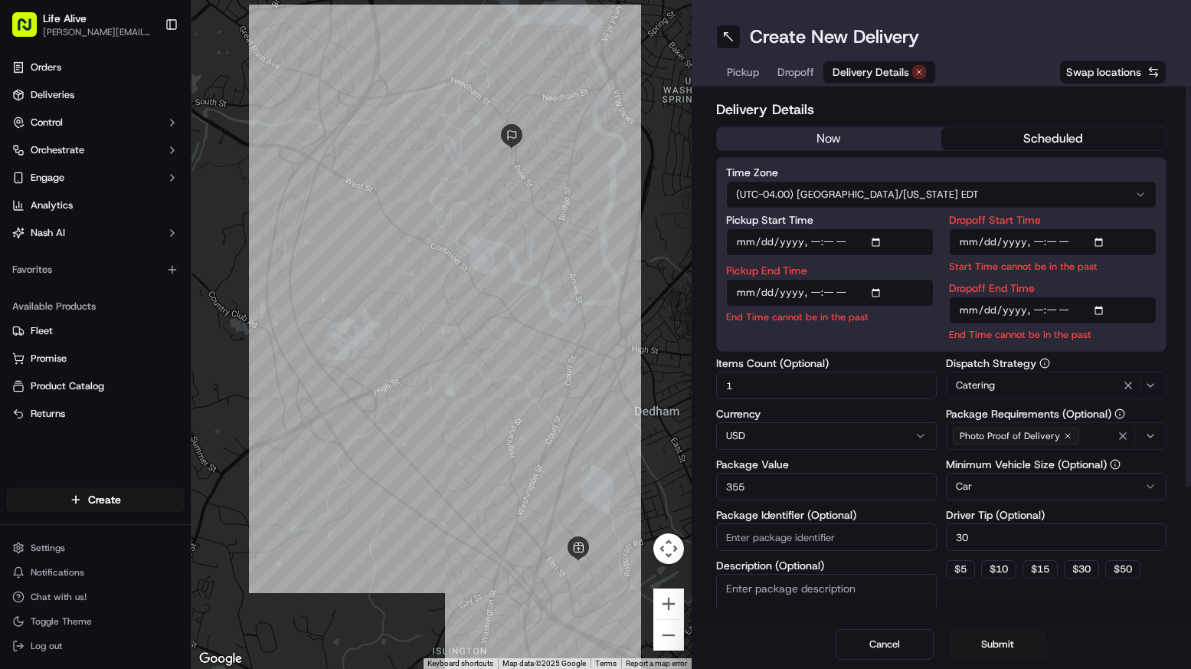
click at [815, 241] on input "Pickup Start Time" at bounding box center [830, 242] width 208 height 28
click at [836, 241] on input "Pickup Start Time" at bounding box center [830, 242] width 208 height 28
click at [848, 239] on input "Pickup Start Time" at bounding box center [830, 242] width 208 height 28
click at [877, 271] on label "Pickup End Time" at bounding box center [830, 270] width 208 height 11
click at [877, 279] on input "Pickup End Time" at bounding box center [830, 293] width 208 height 28
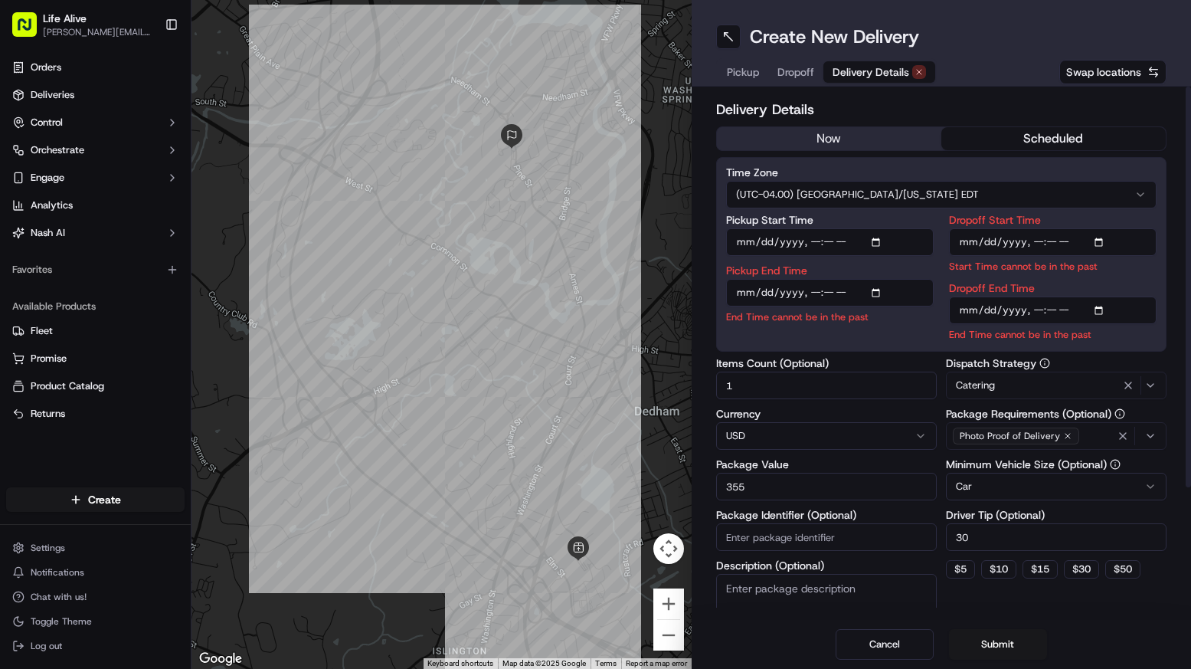
type input "[DATE]T11:10"
click at [977, 321] on input "Dropoff End Time" at bounding box center [1053, 311] width 208 height 28
type input "[DATE]T11:30"
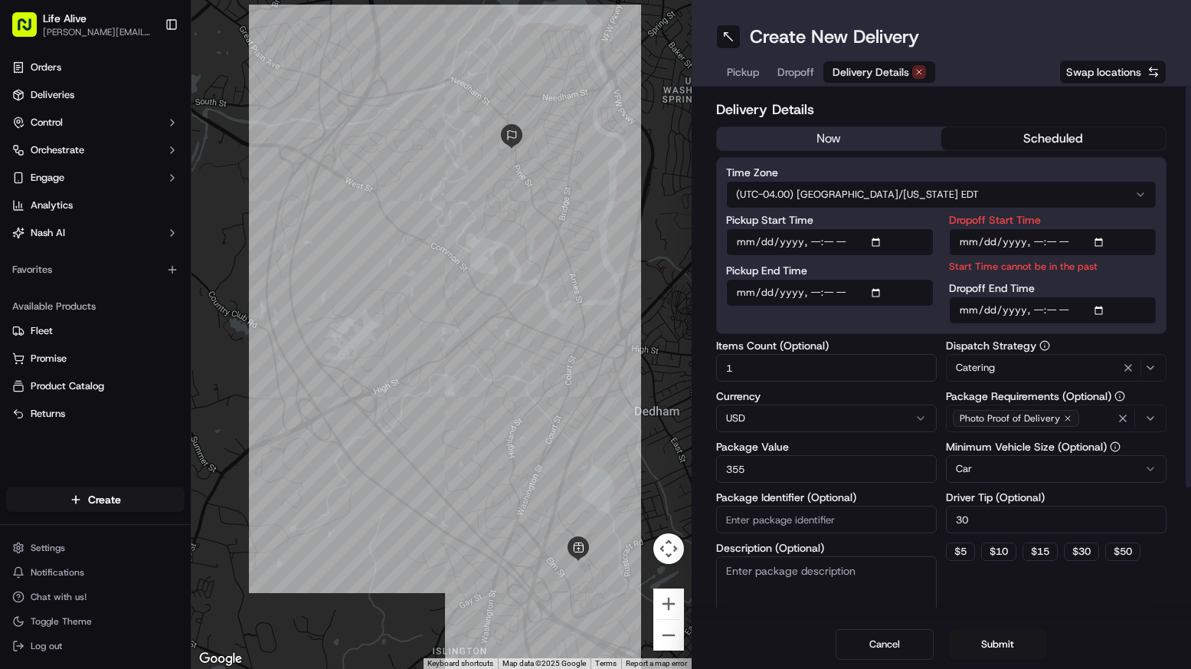
click at [993, 247] on input "Dropoff Start Time" at bounding box center [1053, 242] width 208 height 28
type input "[DATE]T11:15"
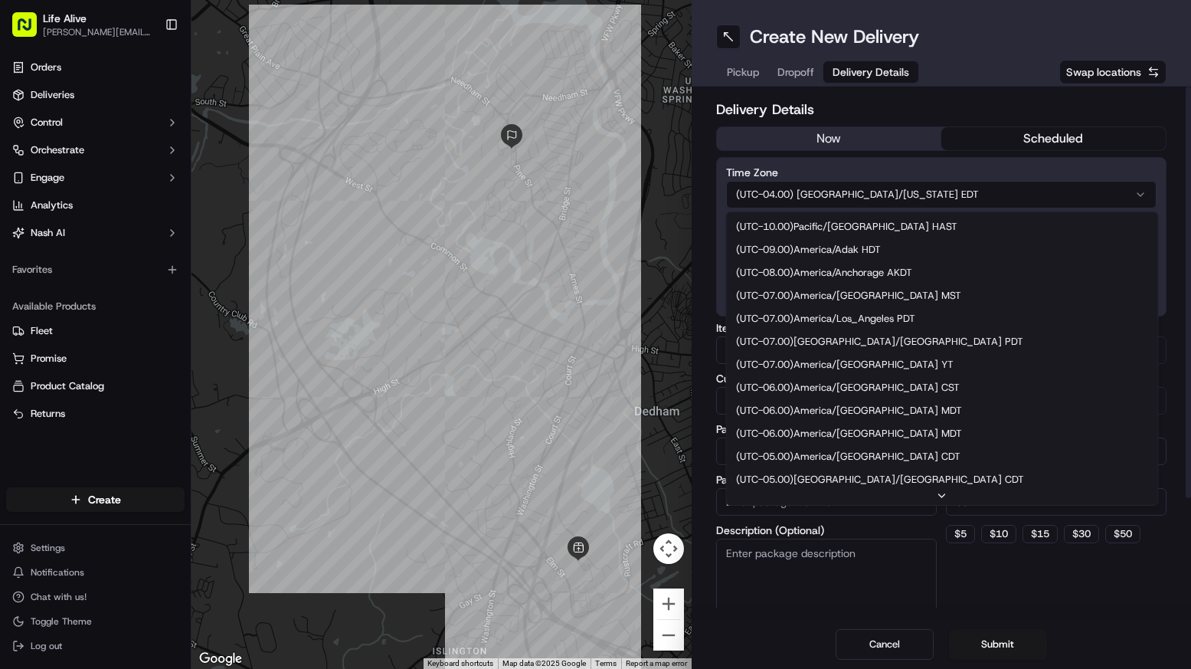
click at [1101, 206] on html "Life Alive [PERSON_NAME][EMAIL_ADDRESS][DOMAIN_NAME] Toggle Sidebar Orders Deli…" at bounding box center [595, 334] width 1191 height 669
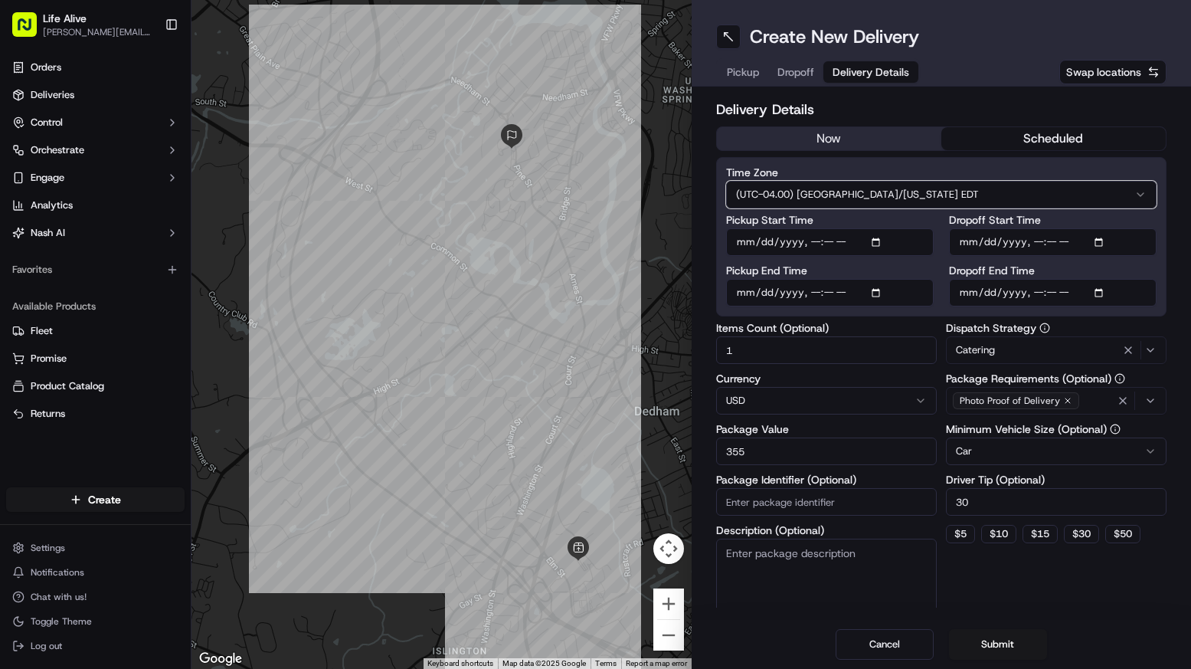
click at [1100, 167] on html "Life Alive [PERSON_NAME][EMAIL_ADDRESS][DOMAIN_NAME] Toggle Sidebar Orders Deli…" at bounding box center [595, 334] width 1191 height 669
click at [848, 455] on input "355" at bounding box center [826, 451] width 221 height 28
type input "380"
click at [1027, 506] on input "30" at bounding box center [1056, 502] width 221 height 28
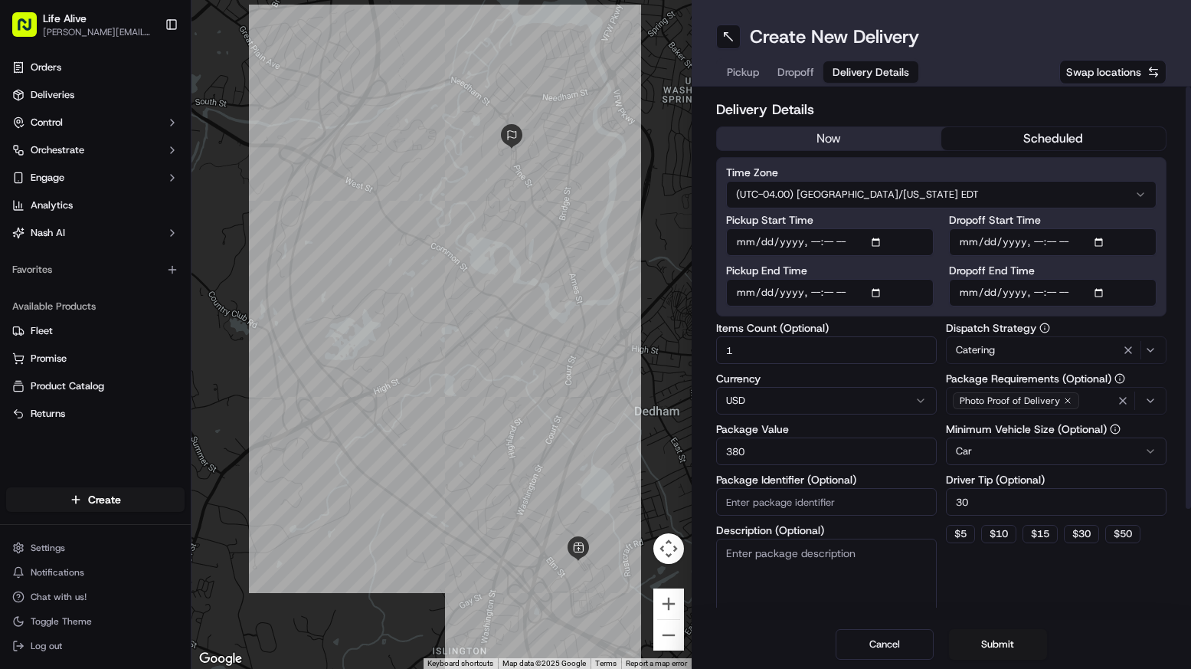
click at [1027, 506] on input "30" at bounding box center [1056, 502] width 221 height 28
type input "20"
click at [1107, 595] on div "Dispatch Strategy Catering Package Requirements (Optional) Photo Proof of Deliv…" at bounding box center [1056, 474] width 221 height 302
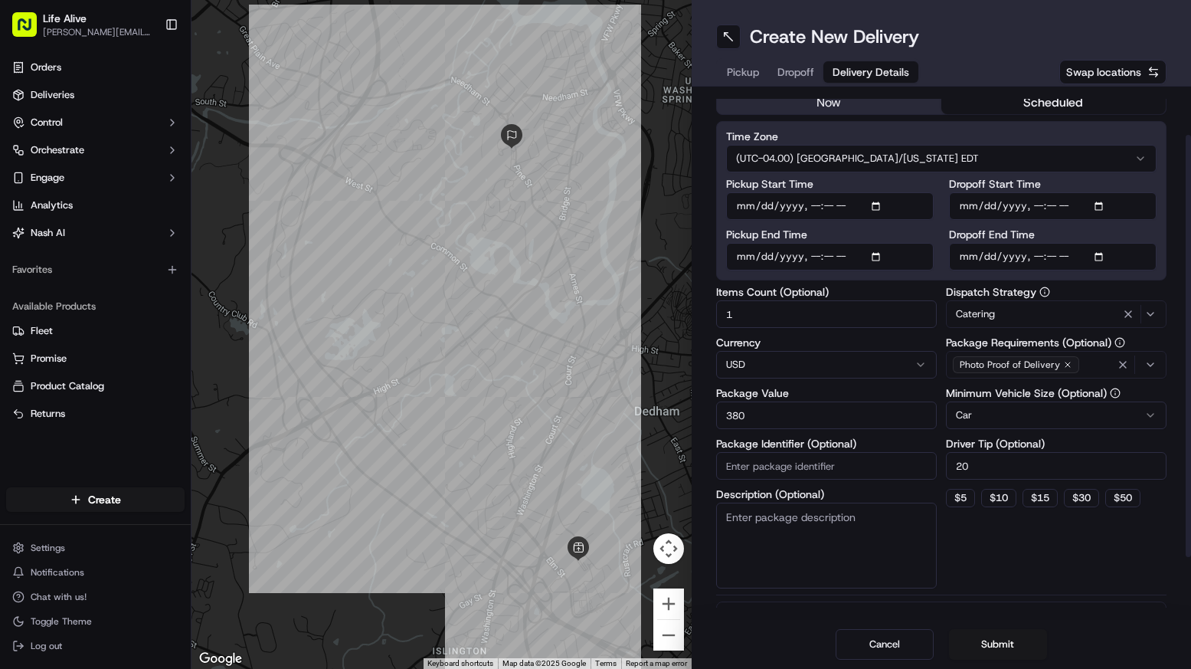
scroll to position [63, 0]
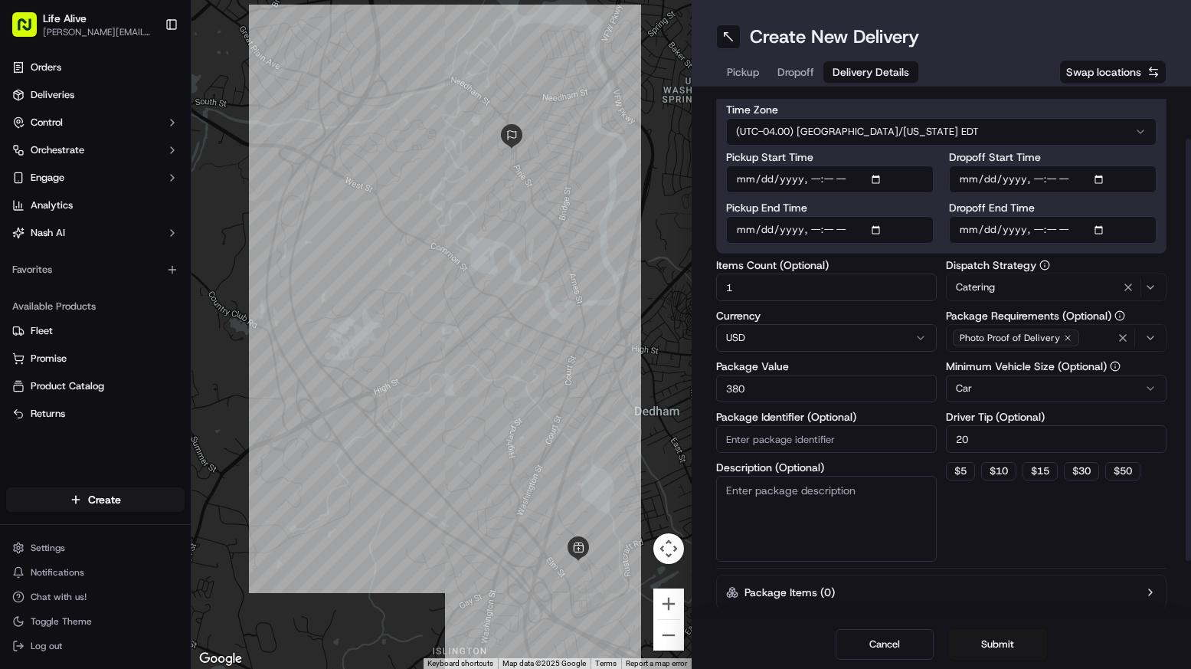
click at [833, 229] on input "Pickup End Time" at bounding box center [830, 230] width 208 height 28
type input "[DATE]T11:10"
click at [941, 239] on div "Pickup Start Time Pickup End Time Dropoff Start Time Dropoff End Time" at bounding box center [941, 198] width 431 height 92
click at [989, 649] on button "Submit" at bounding box center [998, 644] width 98 height 31
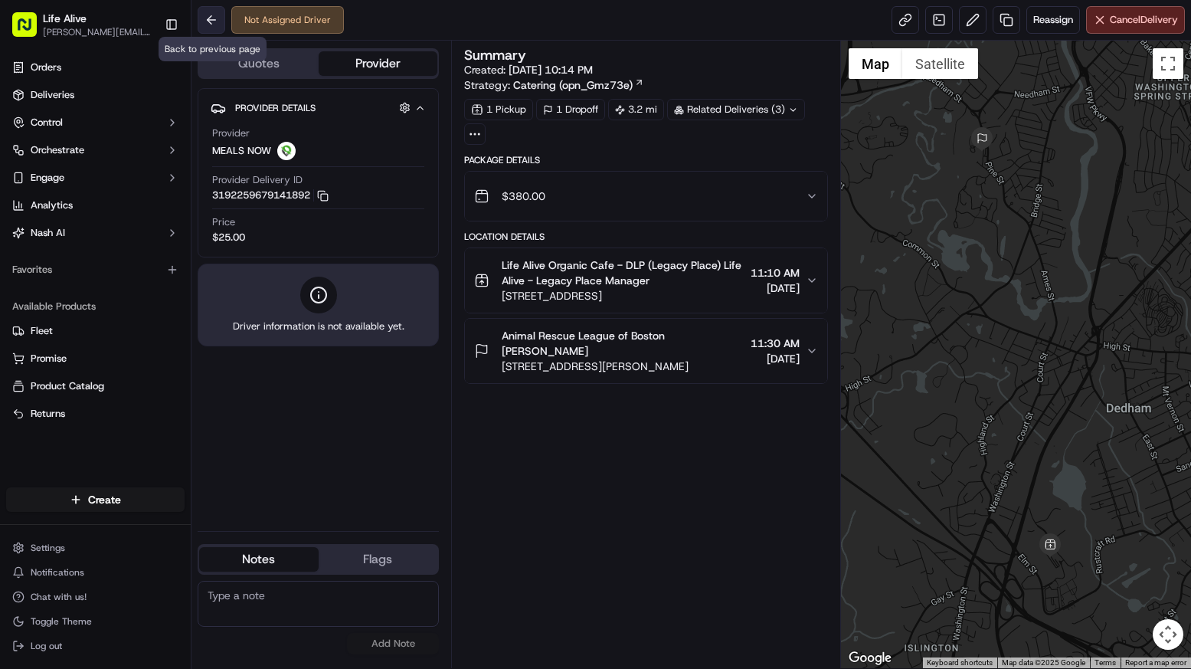
click at [215, 28] on button at bounding box center [212, 20] width 28 height 28
